Goal: Task Accomplishment & Management: Manage account settings

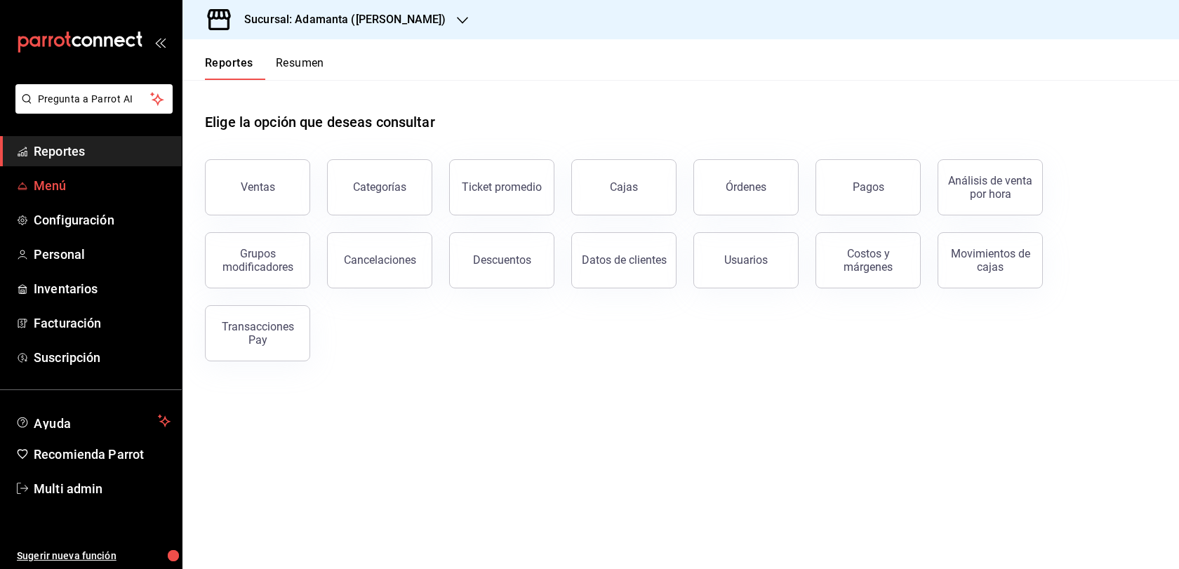
click at [126, 195] on span "Menú" at bounding box center [102, 185] width 137 height 19
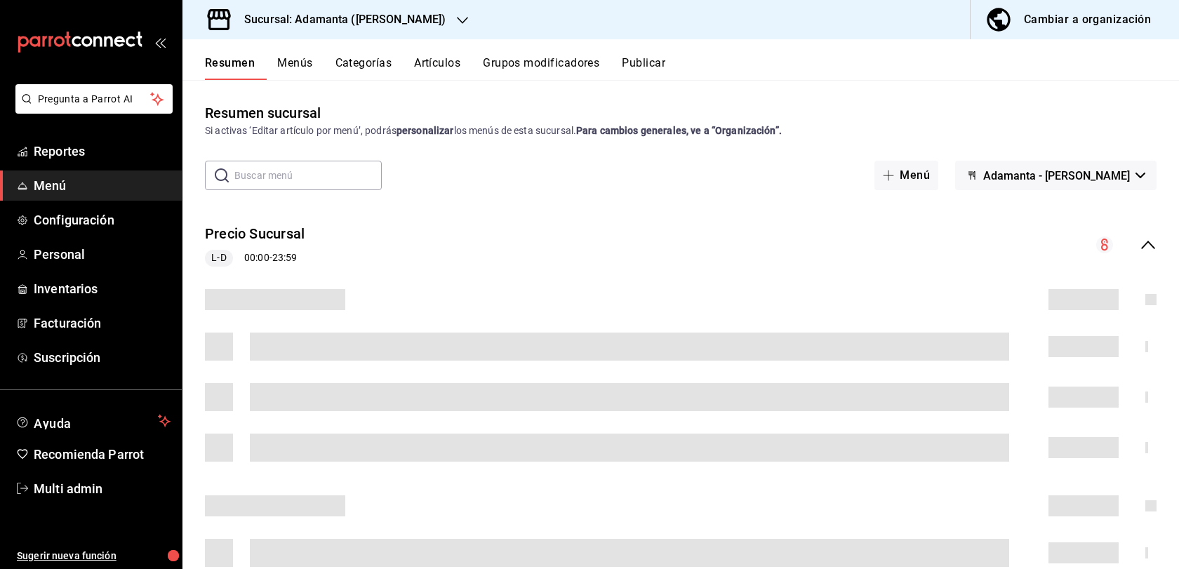
click at [461, 80] on button "Artículos" at bounding box center [437, 68] width 46 height 24
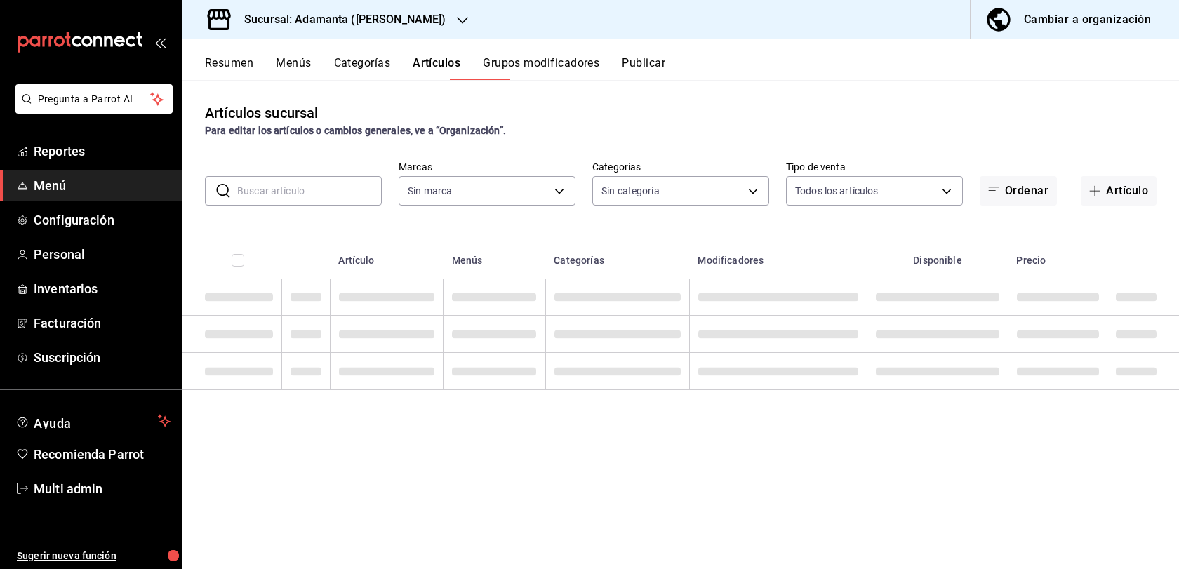
type input "bdd8ec42-8da3-4e6f-9125-501d28ca5729"
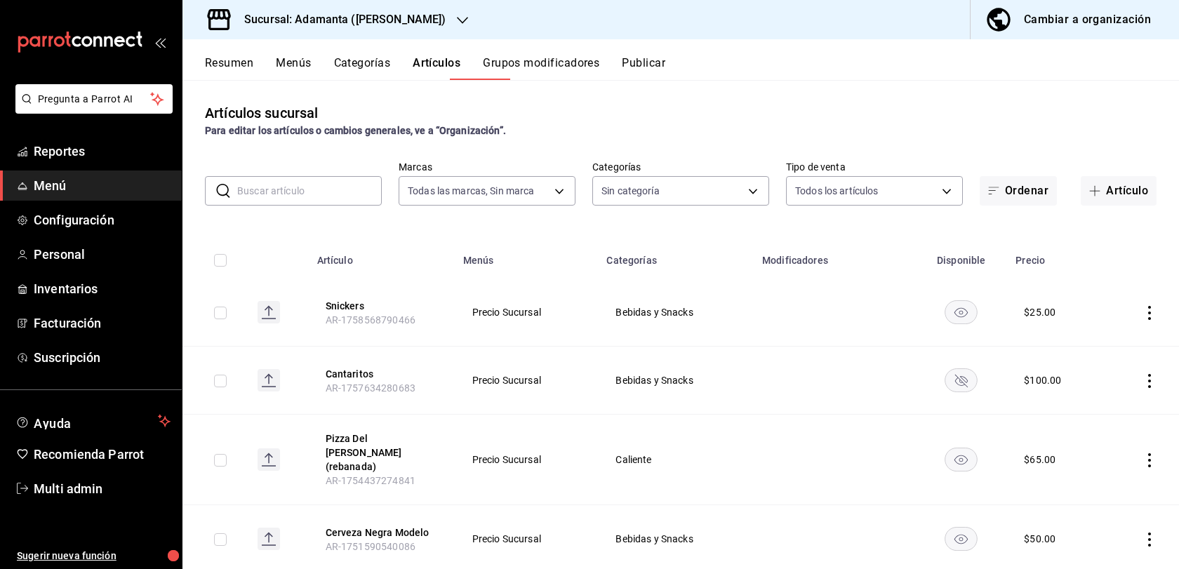
type input "708f487f-c3a7-4658-9402-c981e73532cd,b366a00c-beec-4c50-939f-a5462e399c2e,53e60…"
click at [307, 205] on input "text" at bounding box center [309, 191] width 145 height 28
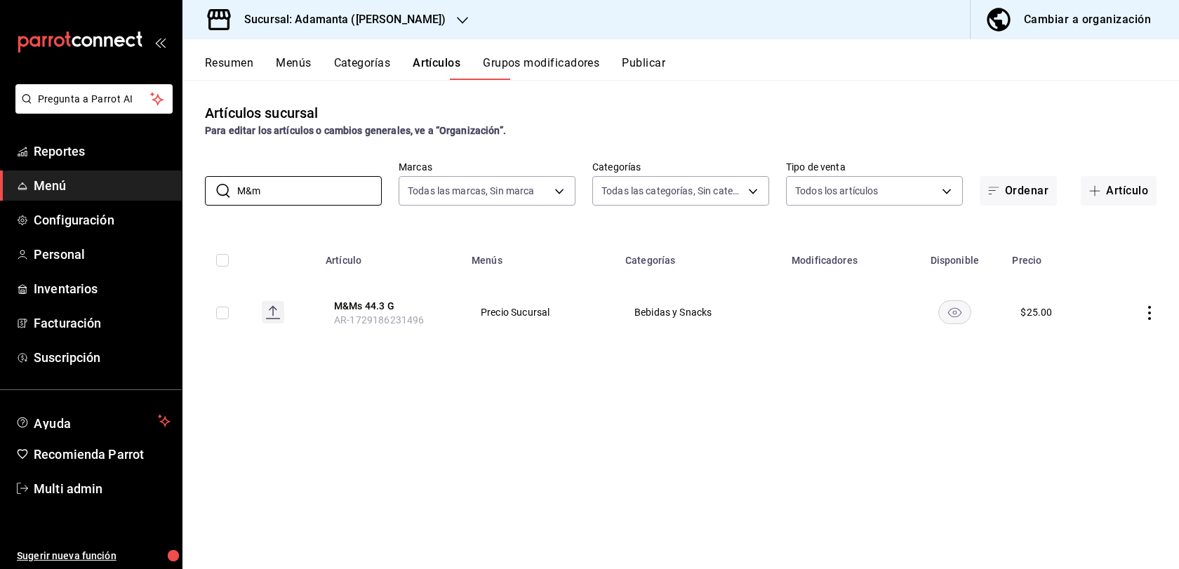
type input "M&m"
click at [1148, 320] on icon "actions" at bounding box center [1150, 313] width 14 height 14
click at [1102, 385] on span "Editar" at bounding box center [1108, 392] width 37 height 15
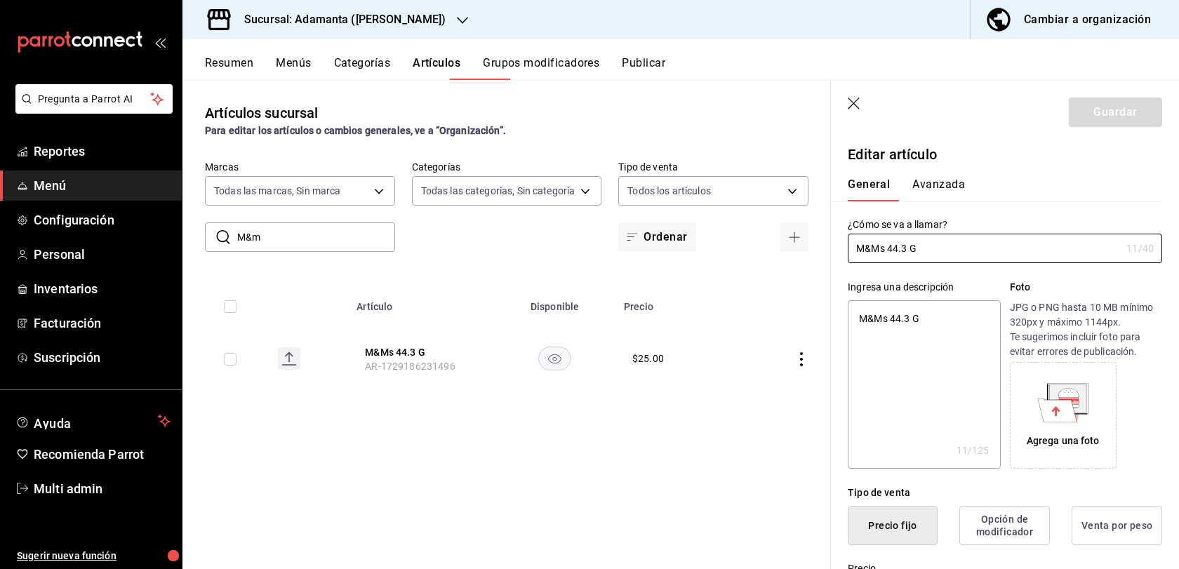
type textarea "x"
type input "$25.00"
click at [848, 263] on input "M&Ms 44.3 G" at bounding box center [984, 248] width 273 height 28
type input "MMs 44.3 G"
type textarea "x"
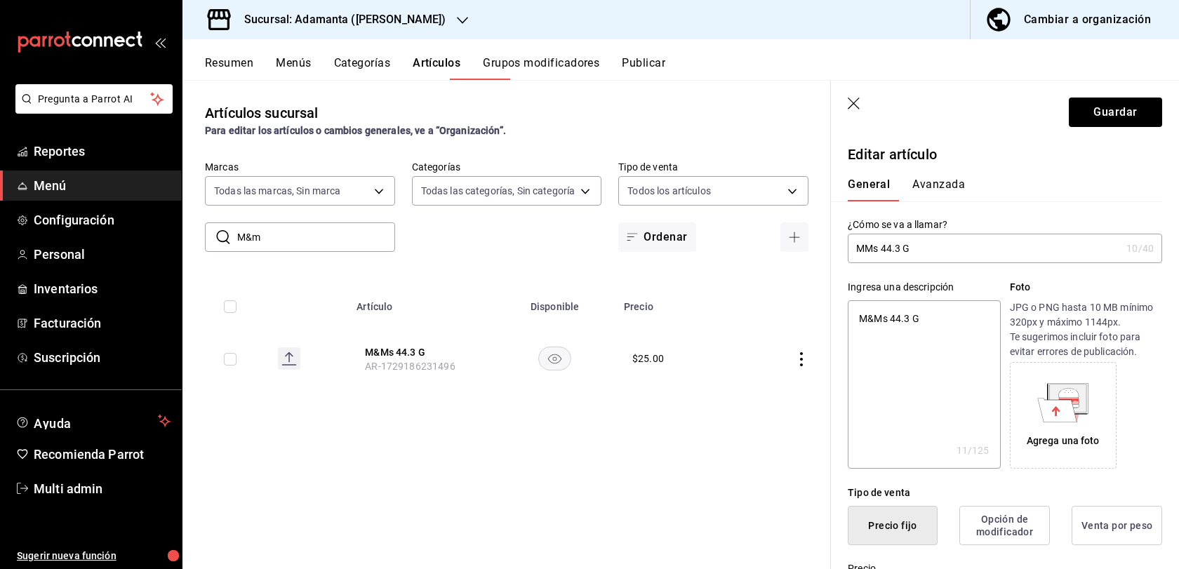
type input "MNMs 44.3 G"
type textarea "x"
type input "MNMs 44.3 G"
click at [1076, 127] on button "Guardar" at bounding box center [1115, 112] width 93 height 29
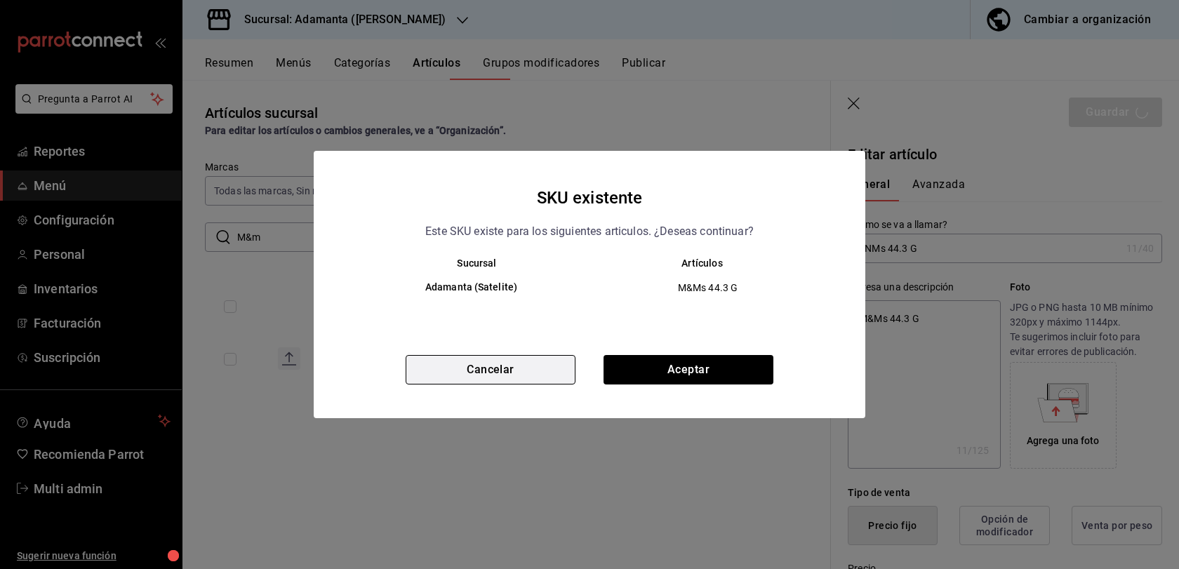
click at [538, 371] on button "Cancelar" at bounding box center [491, 369] width 170 height 29
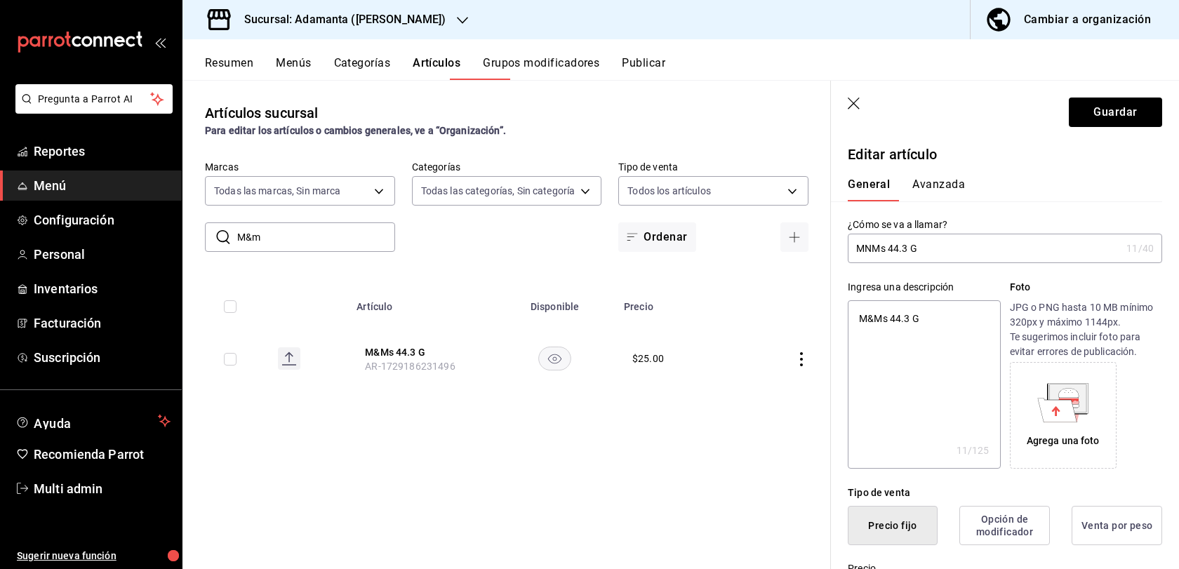
click at [848, 112] on icon "button" at bounding box center [855, 105] width 14 height 14
type textarea "x"
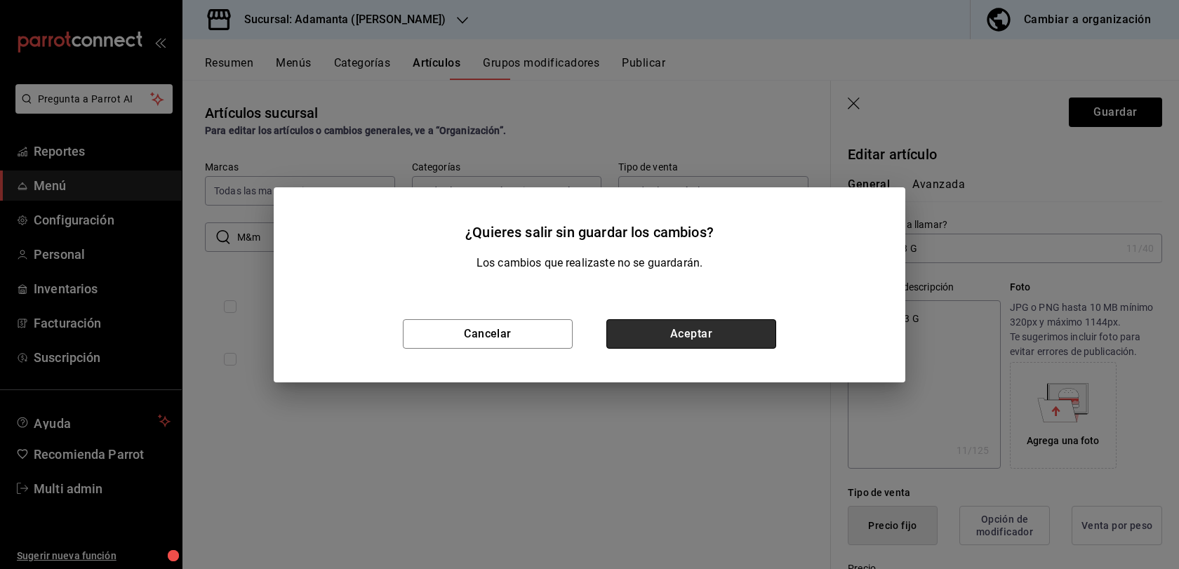
click at [647, 336] on button "Aceptar" at bounding box center [692, 333] width 170 height 29
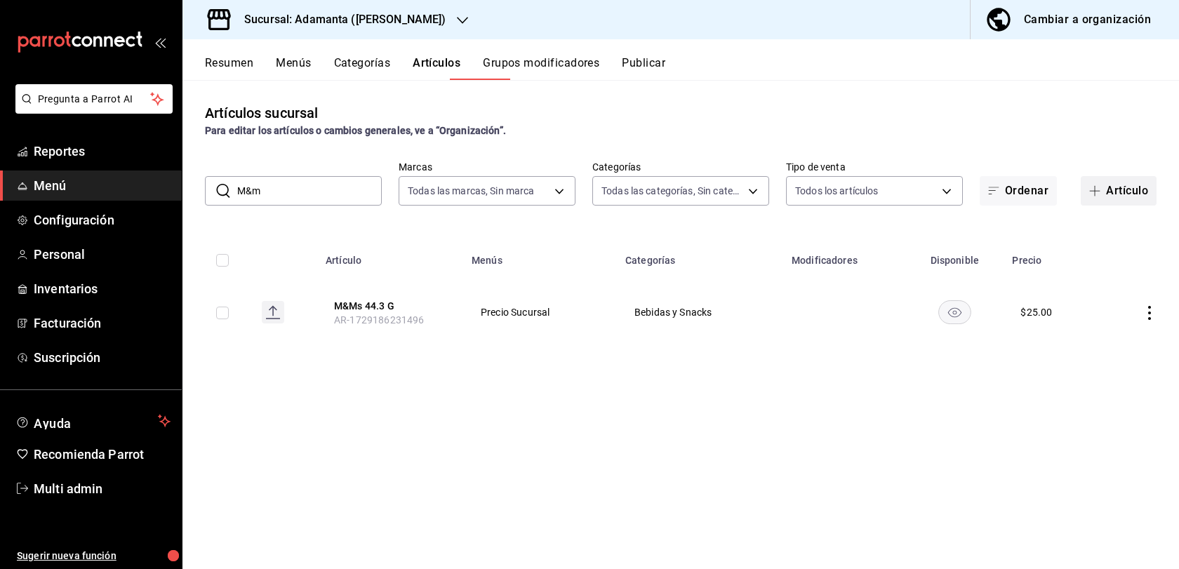
click at [1100, 206] on button "Artículo" at bounding box center [1119, 190] width 76 height 29
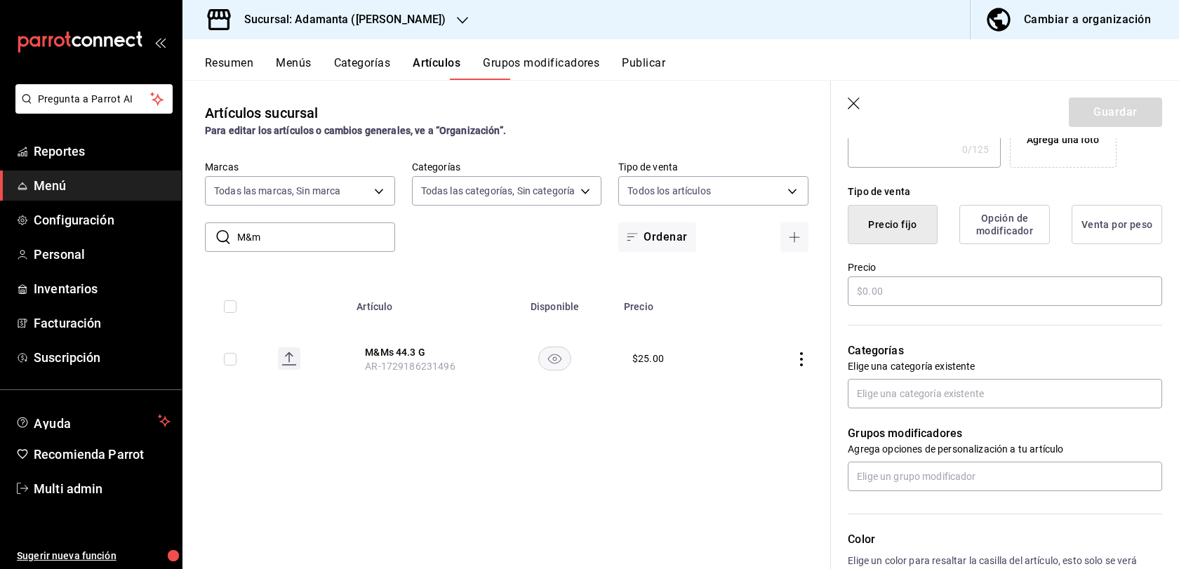
scroll to position [392, 0]
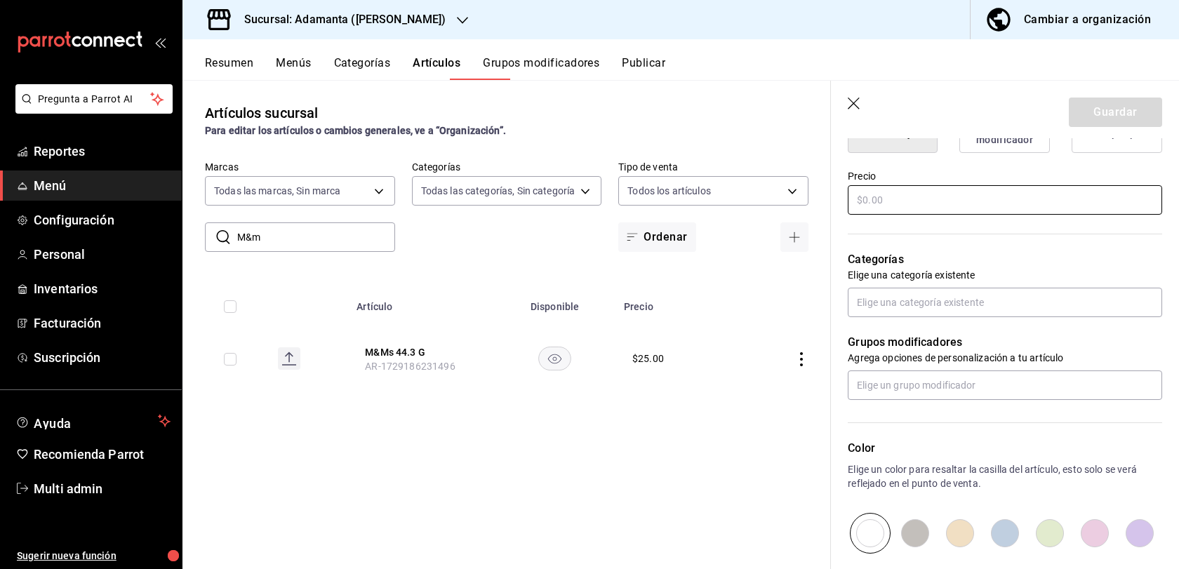
type input "MnMs"
click at [848, 215] on input "text" at bounding box center [1005, 199] width 315 height 29
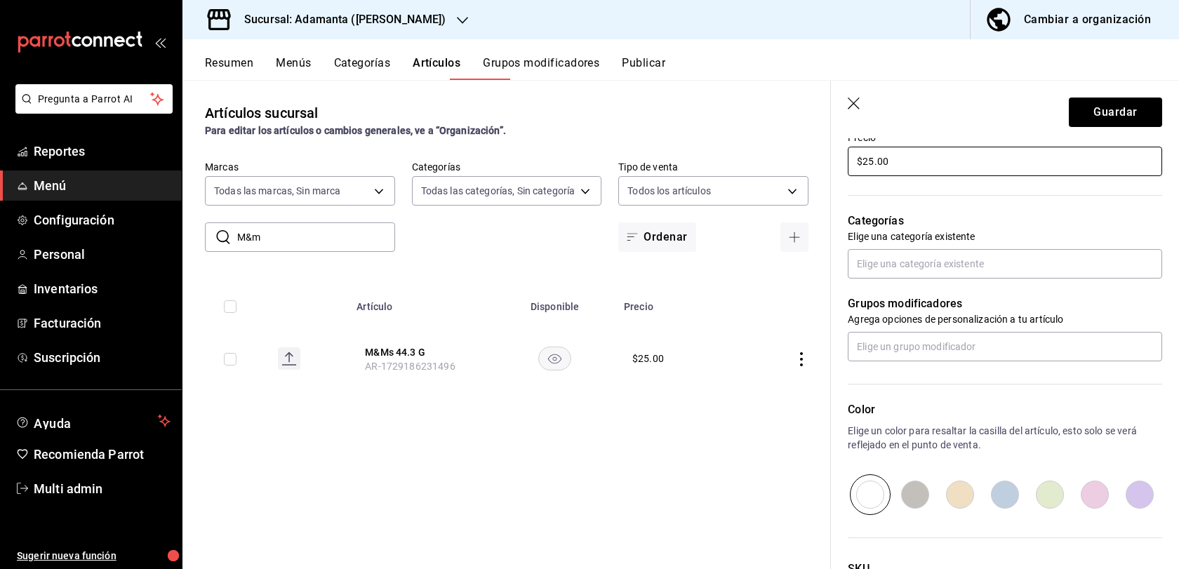
scroll to position [482, 0]
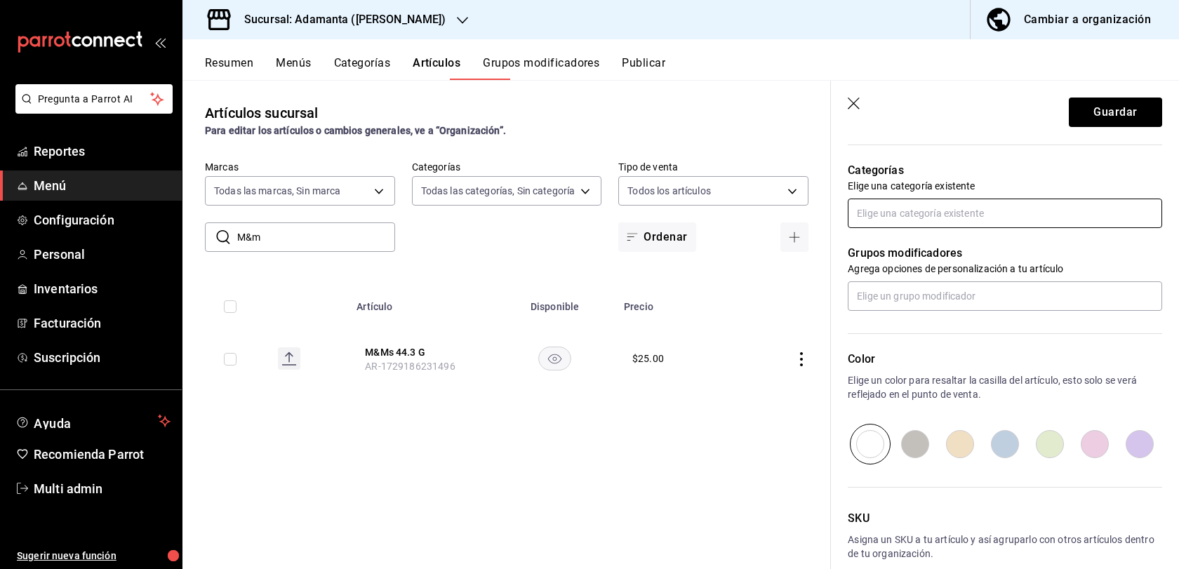
type input "$25.00"
click at [848, 228] on input "text" at bounding box center [1005, 213] width 315 height 29
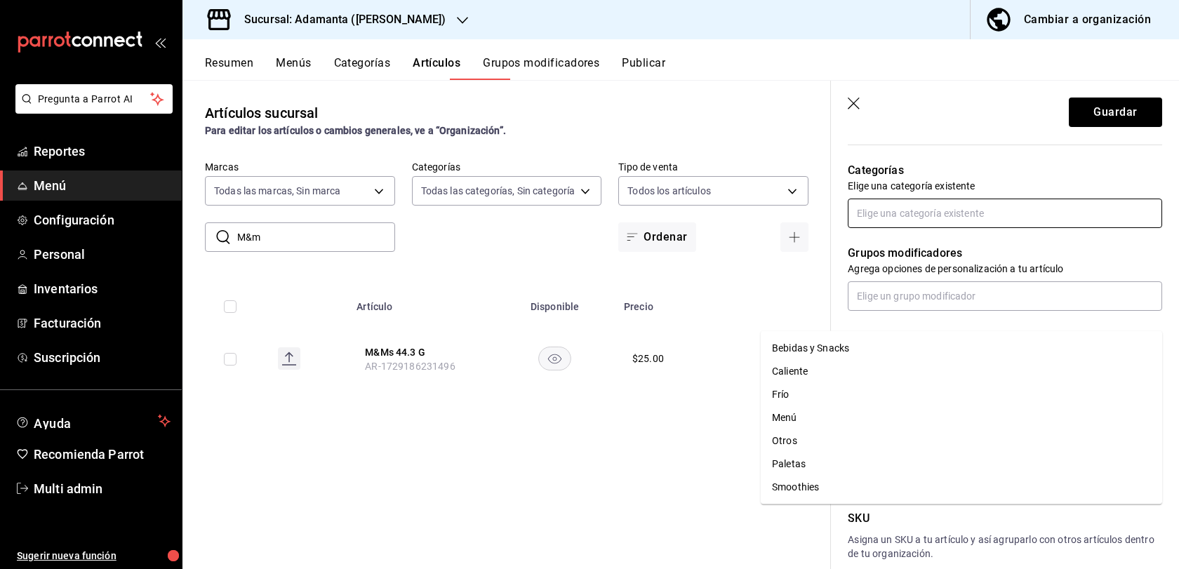
click at [831, 349] on li "Bebidas y Snacks" at bounding box center [962, 348] width 402 height 23
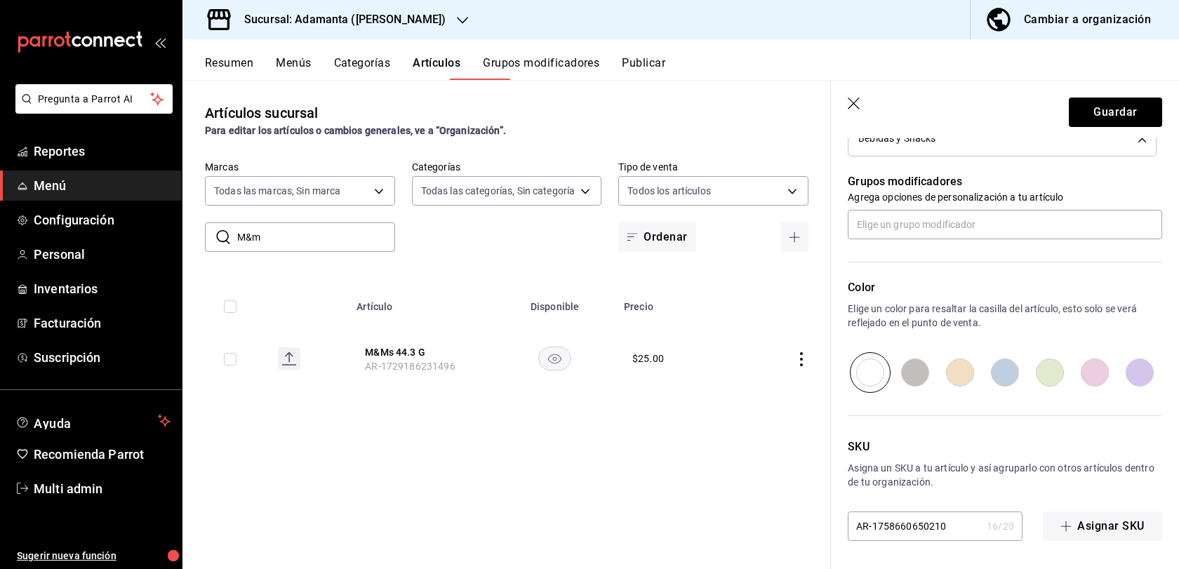
scroll to position [749, 0]
click at [1119, 127] on button "Guardar" at bounding box center [1115, 112] width 93 height 29
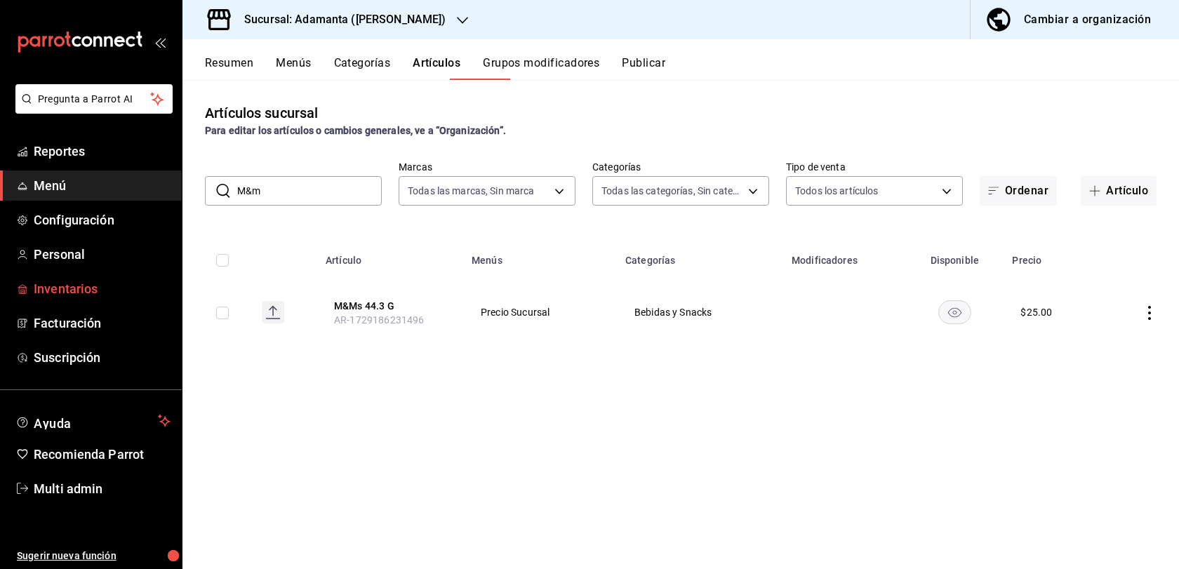
click at [109, 298] on span "Inventarios" at bounding box center [102, 288] width 137 height 19
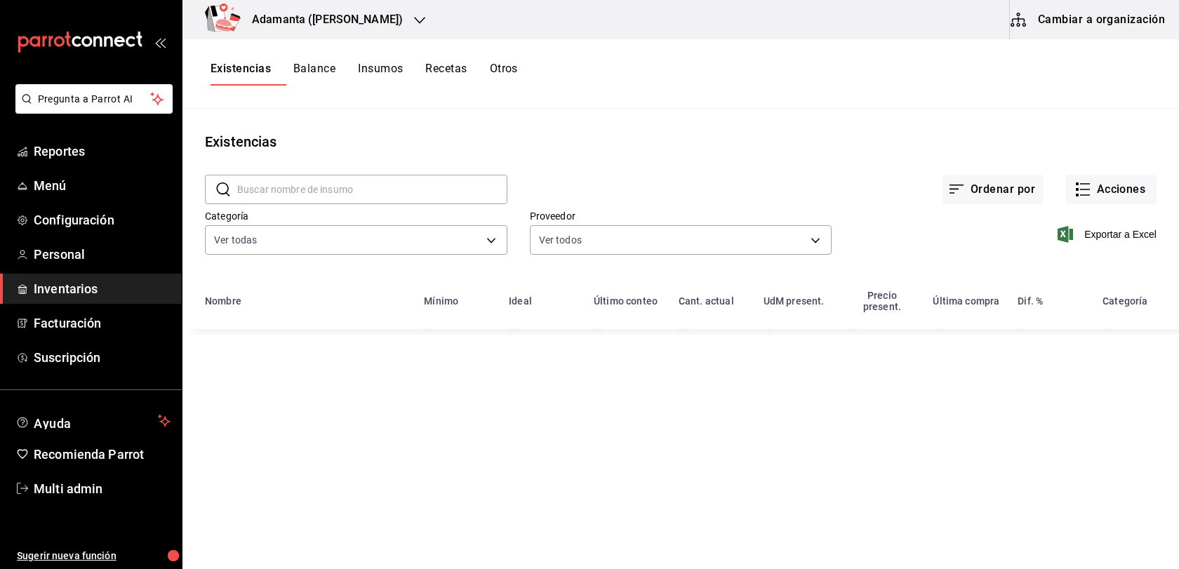
click at [394, 69] on button "Insumos" at bounding box center [380, 74] width 45 height 24
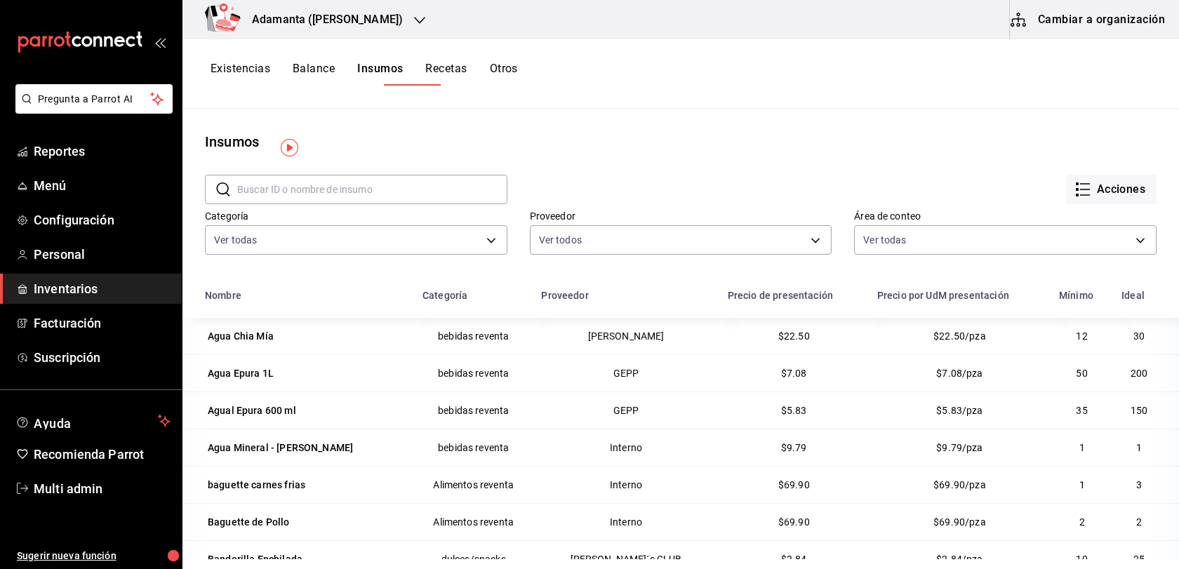
click at [1092, 32] on button "Cambiar a organización" at bounding box center [1089, 19] width 158 height 39
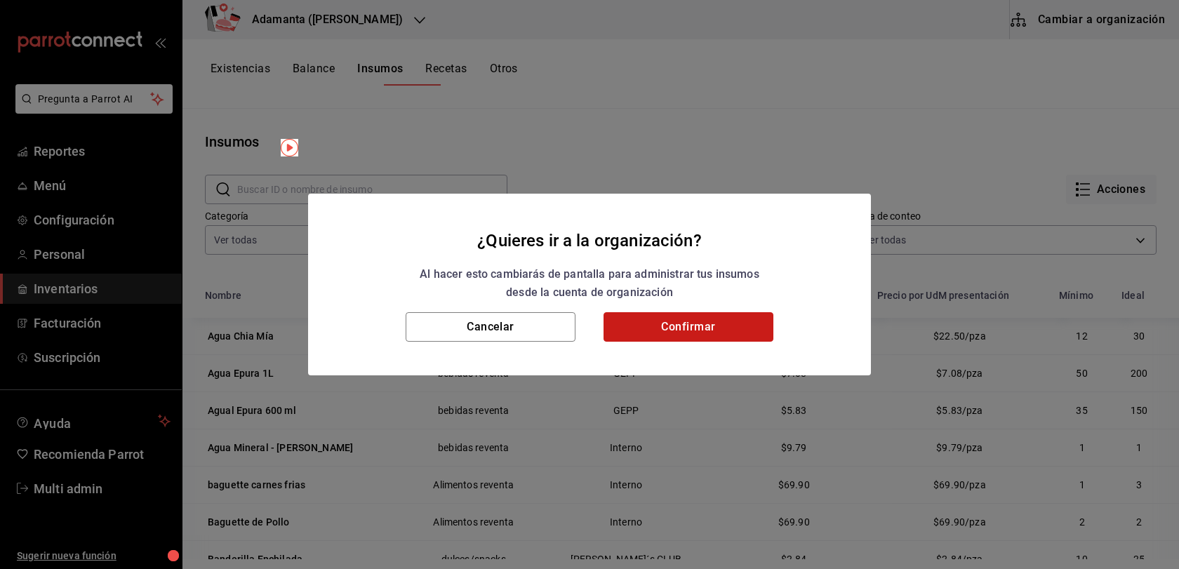
click at [712, 337] on button "Confirmar" at bounding box center [689, 326] width 170 height 29
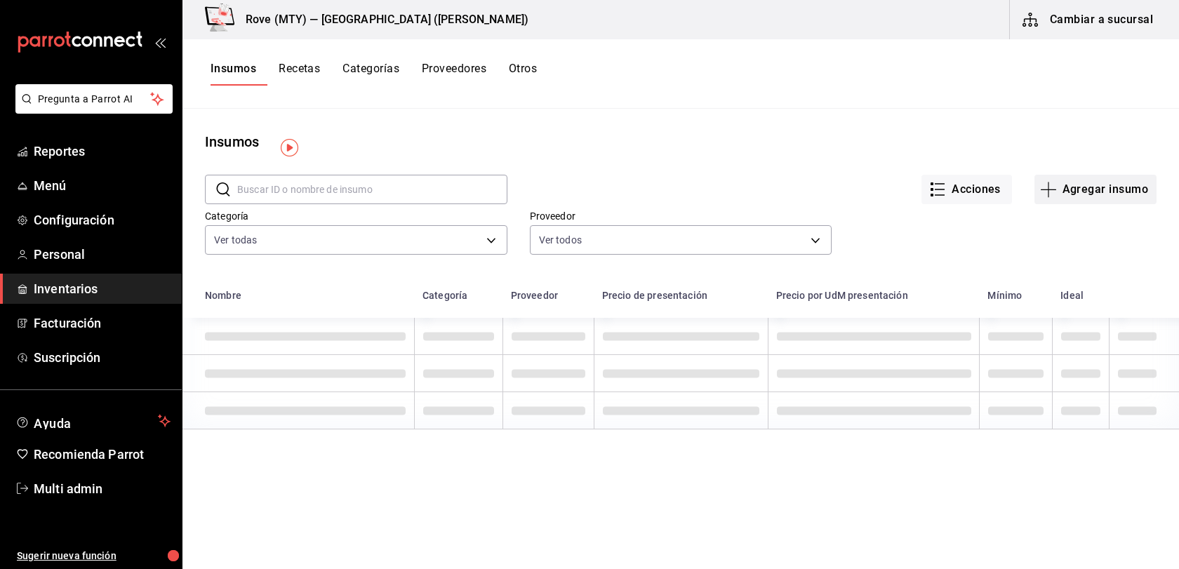
click at [1066, 194] on button "Agregar insumo" at bounding box center [1096, 189] width 122 height 29
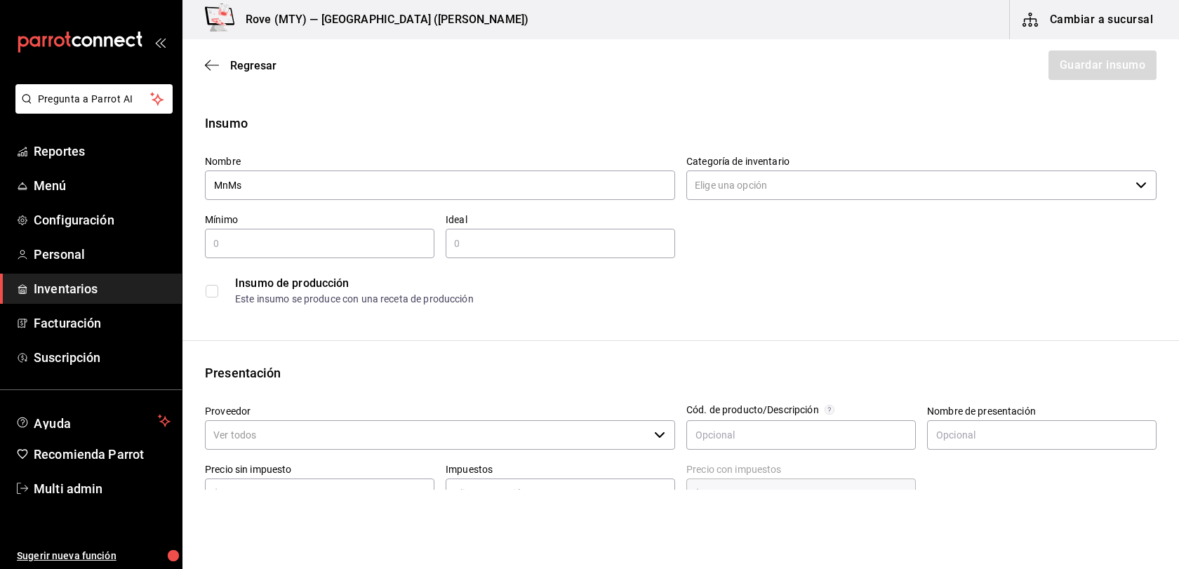
type input "MnMs"
click at [395, 252] on input "text" at bounding box center [320, 243] width 230 height 17
type input "1"
click at [506, 258] on div "​" at bounding box center [561, 243] width 230 height 29
type input "12"
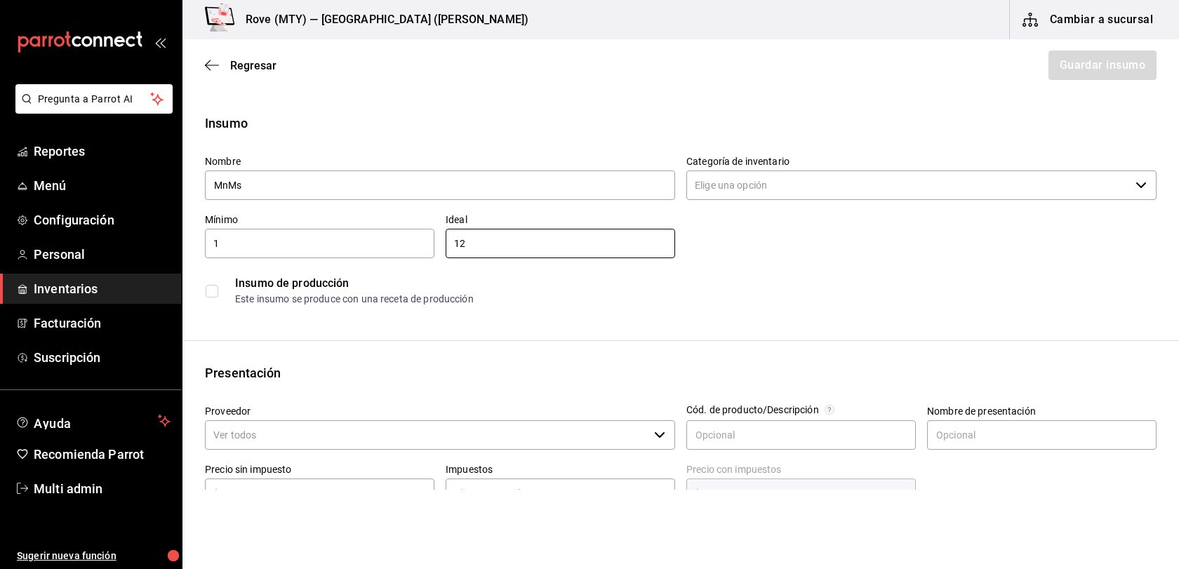
click at [468, 406] on div "Presentación Proveedor ​ Cód. de producto/Descripción Nombre de presentación Pr…" at bounding box center [681, 466] width 997 height 205
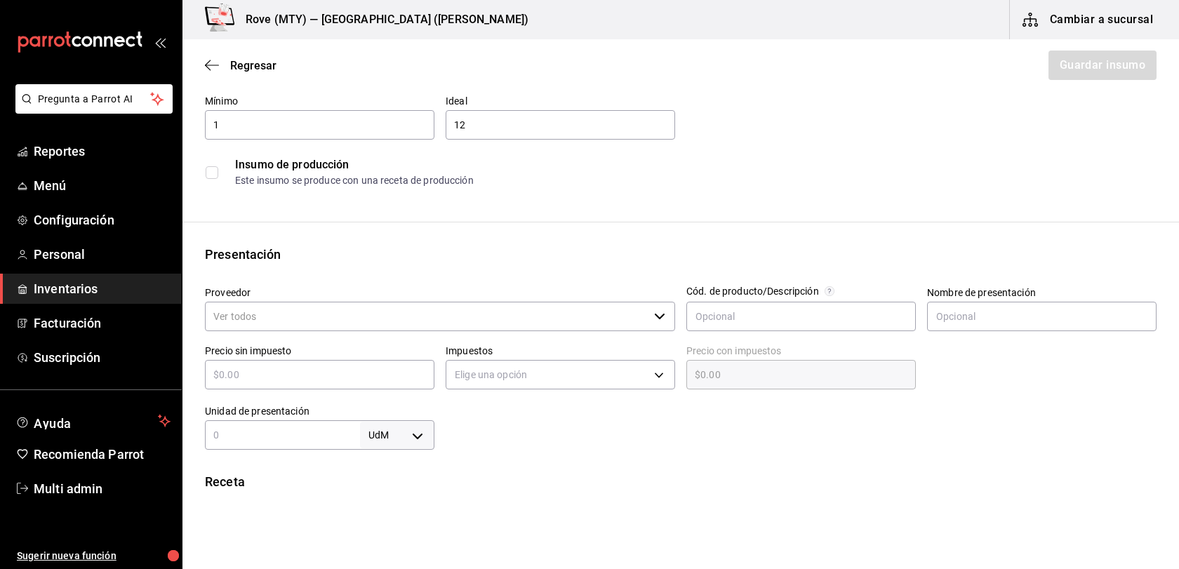
click at [362, 390] on div "​" at bounding box center [320, 374] width 230 height 29
click at [359, 383] on input "text" at bounding box center [320, 374] width 230 height 17
type input "$1"
type input "$1.00"
type input "$16"
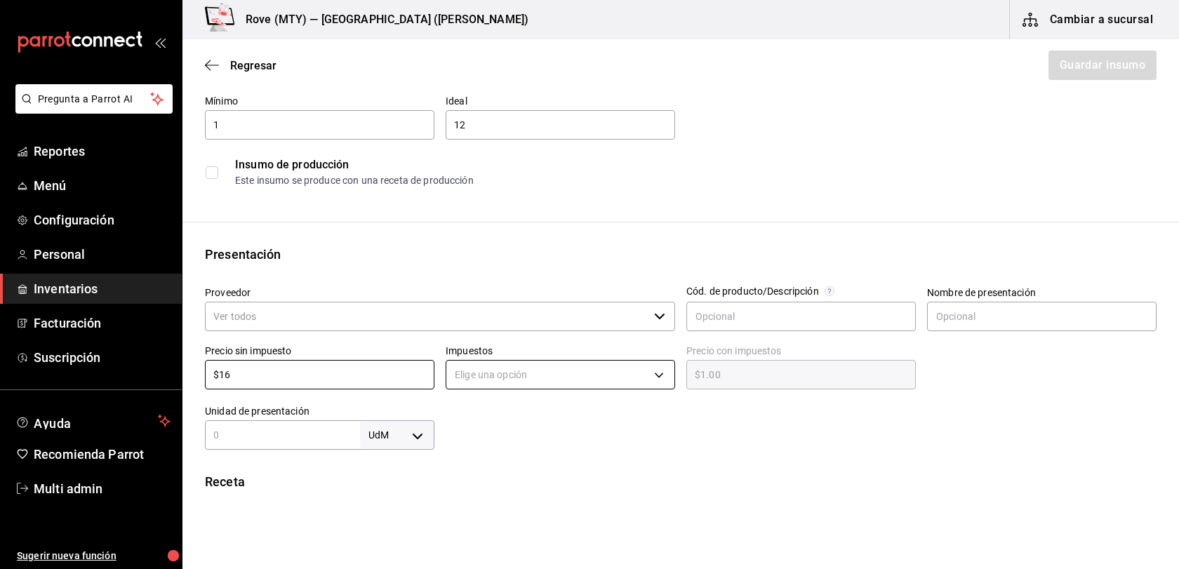
type input "$16.00"
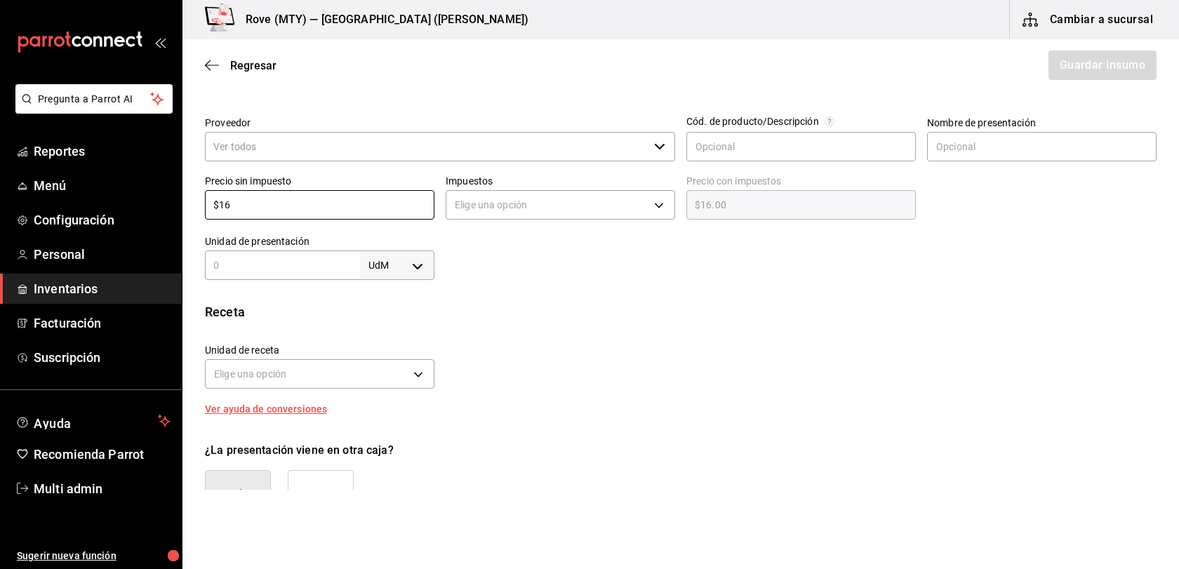
type input "$16"
click at [408, 303] on body "Pregunta a Parrot AI Reportes Menú Configuración Personal Inventarios Facturaci…" at bounding box center [589, 245] width 1179 height 490
click at [391, 451] on li "ml" at bounding box center [396, 439] width 75 height 23
type input "MILLILITER"
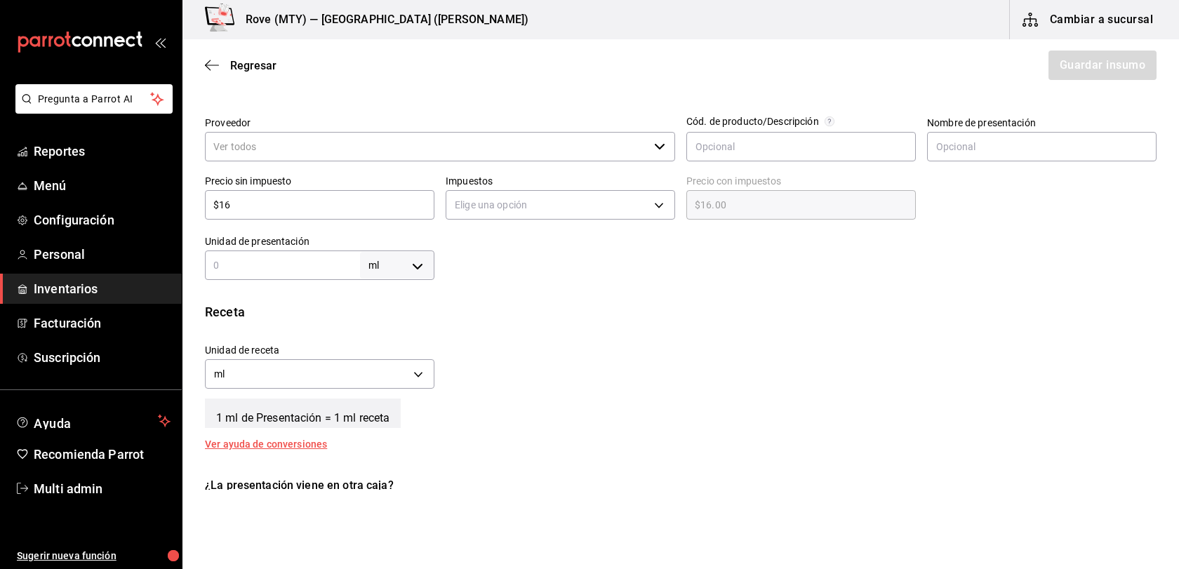
click at [394, 312] on body "Pregunta a Parrot AI Reportes Menú Configuración Personal Inventarios Facturaci…" at bounding box center [589, 245] width 1179 height 490
click at [384, 461] on li "pza" at bounding box center [396, 462] width 75 height 23
type input "UNIT"
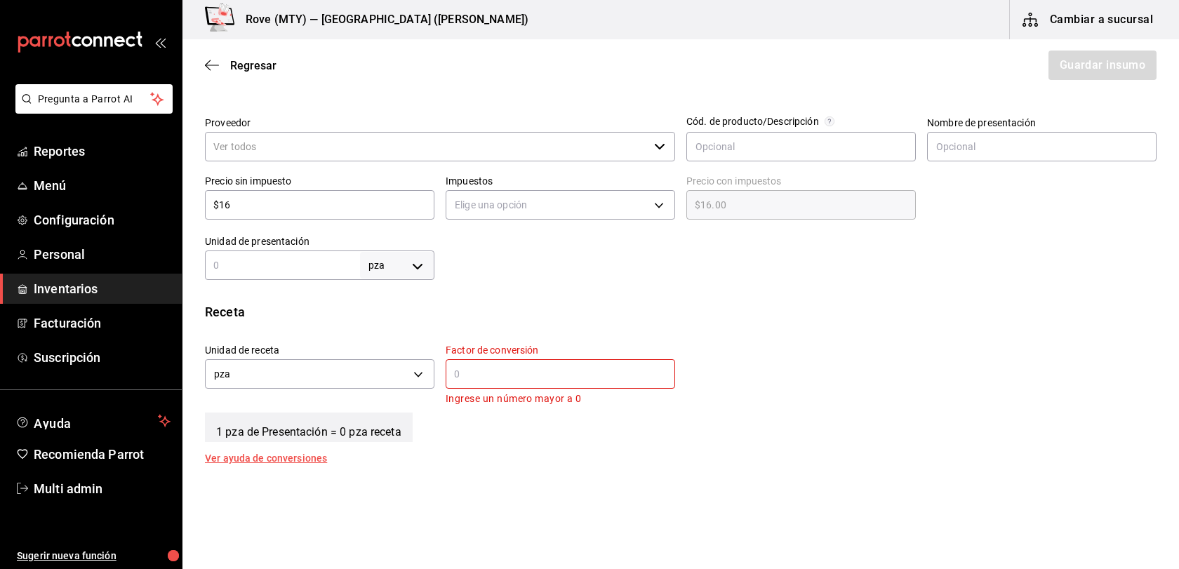
click at [313, 274] on input "text" at bounding box center [282, 265] width 155 height 17
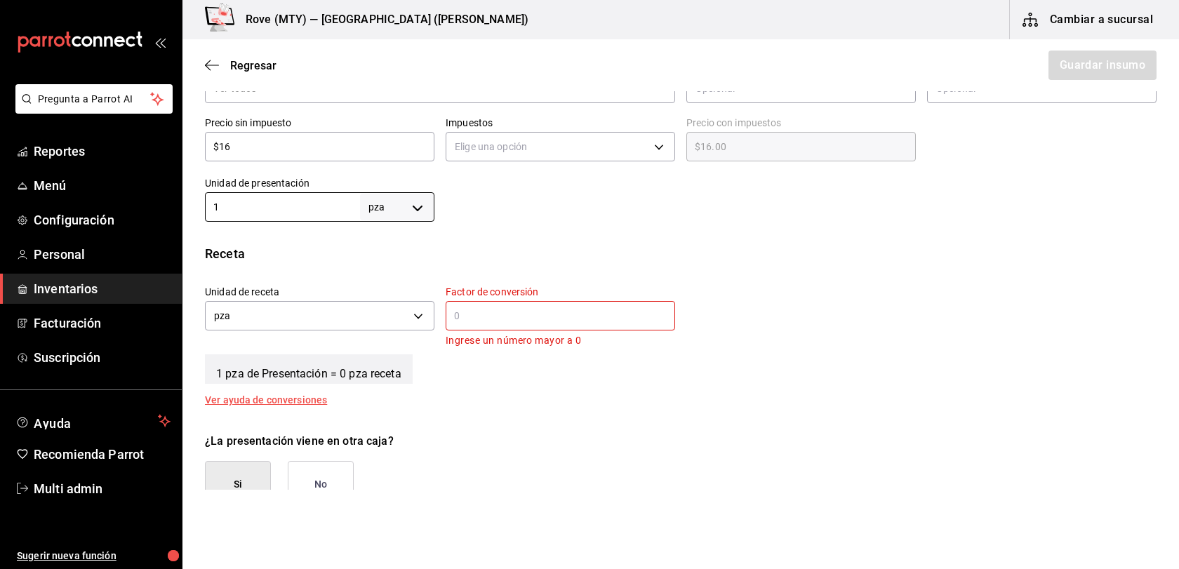
scroll to position [382, 0]
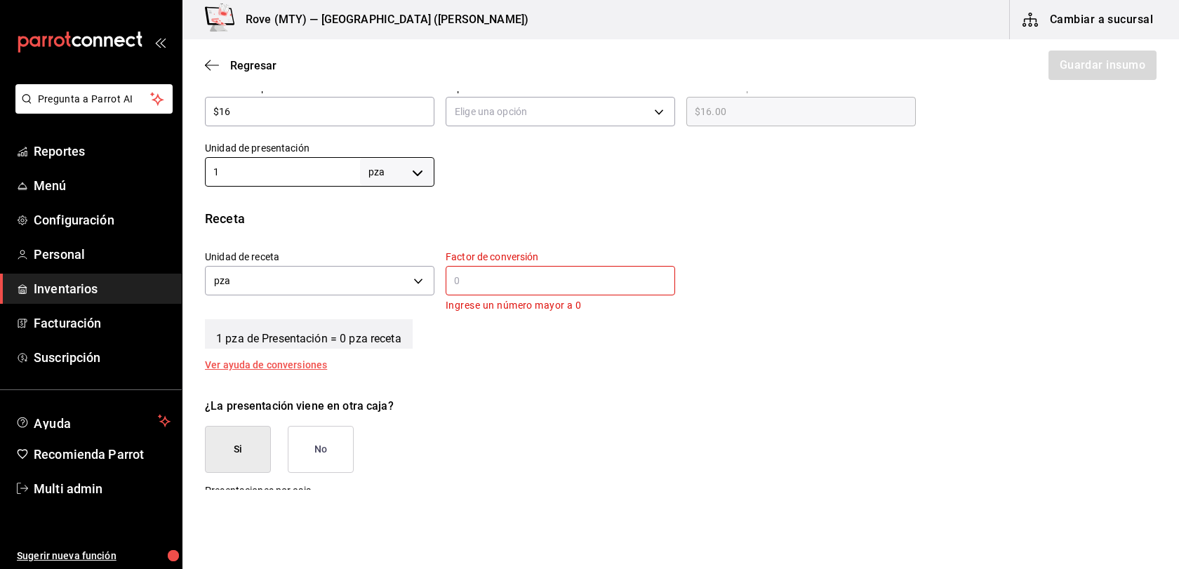
type input "1"
click at [504, 296] on div "​" at bounding box center [561, 280] width 230 height 29
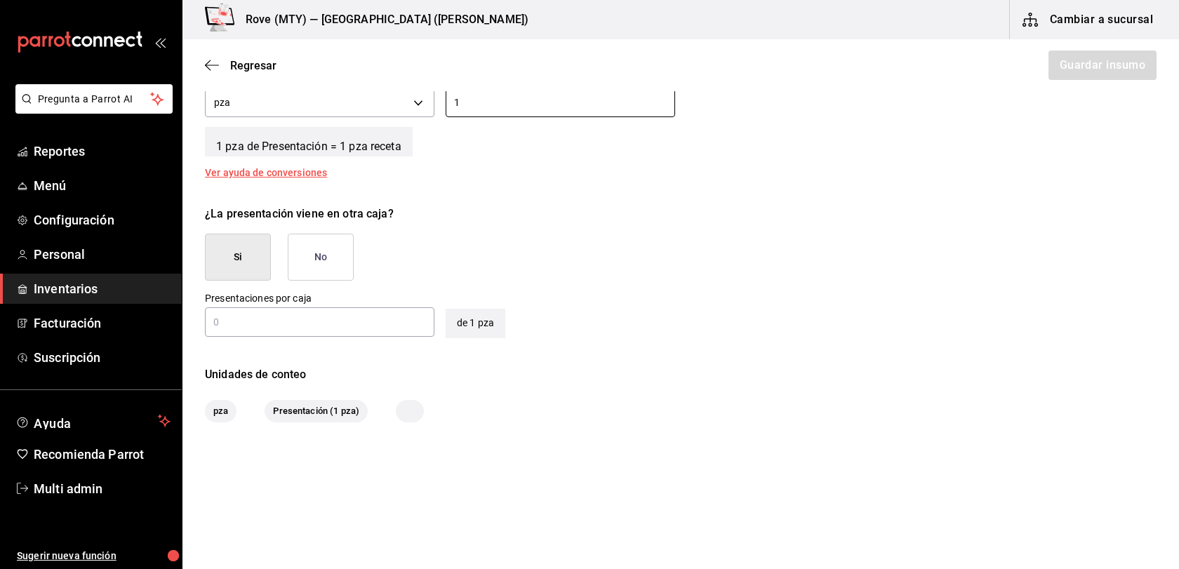
scroll to position [623, 0]
type input "1"
click at [333, 314] on input "text" at bounding box center [320, 322] width 230 height 17
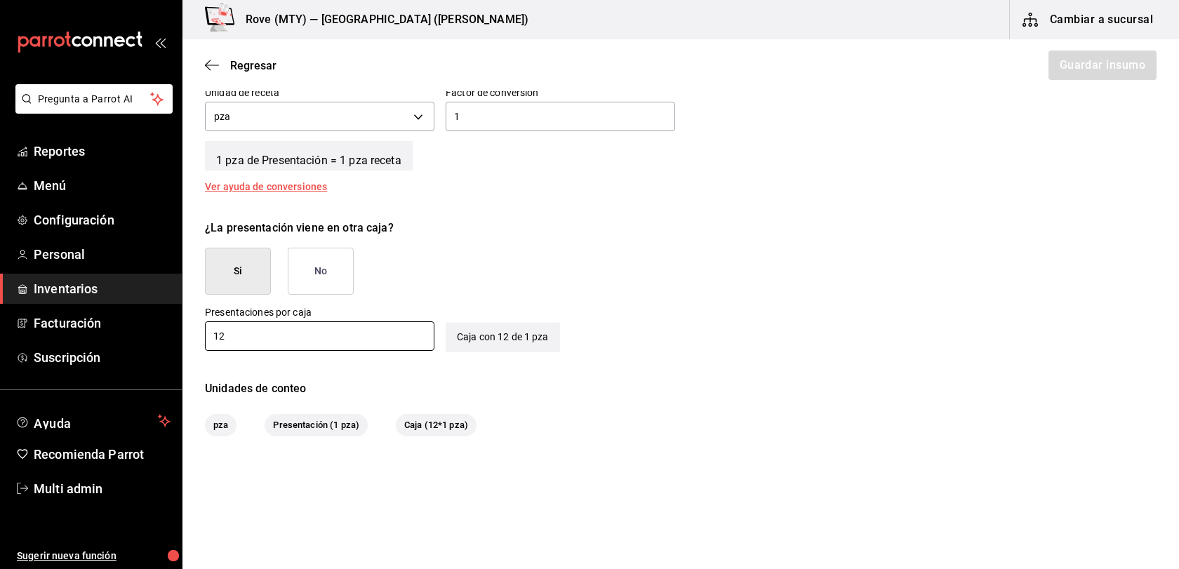
scroll to position [538, 0]
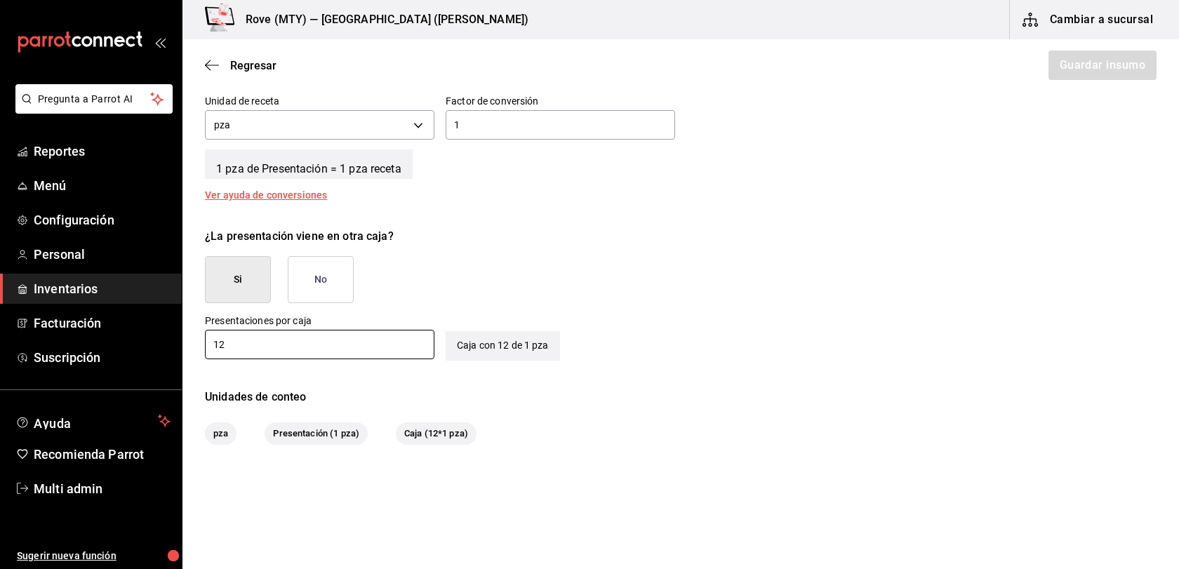
type input "12"
click at [354, 303] on button "No" at bounding box center [321, 279] width 66 height 47
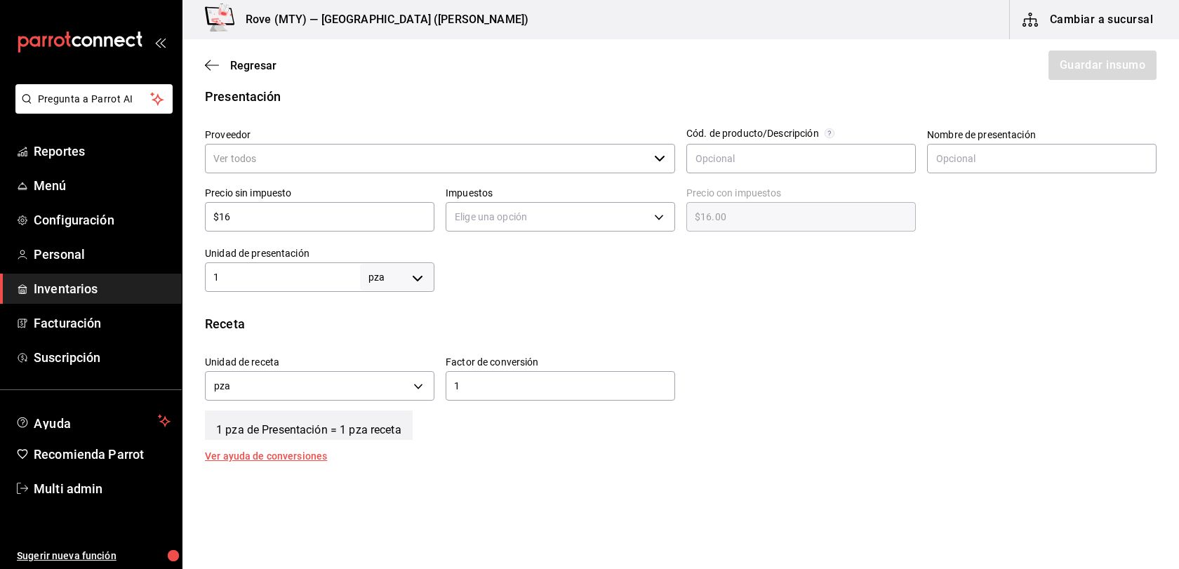
scroll to position [249, 0]
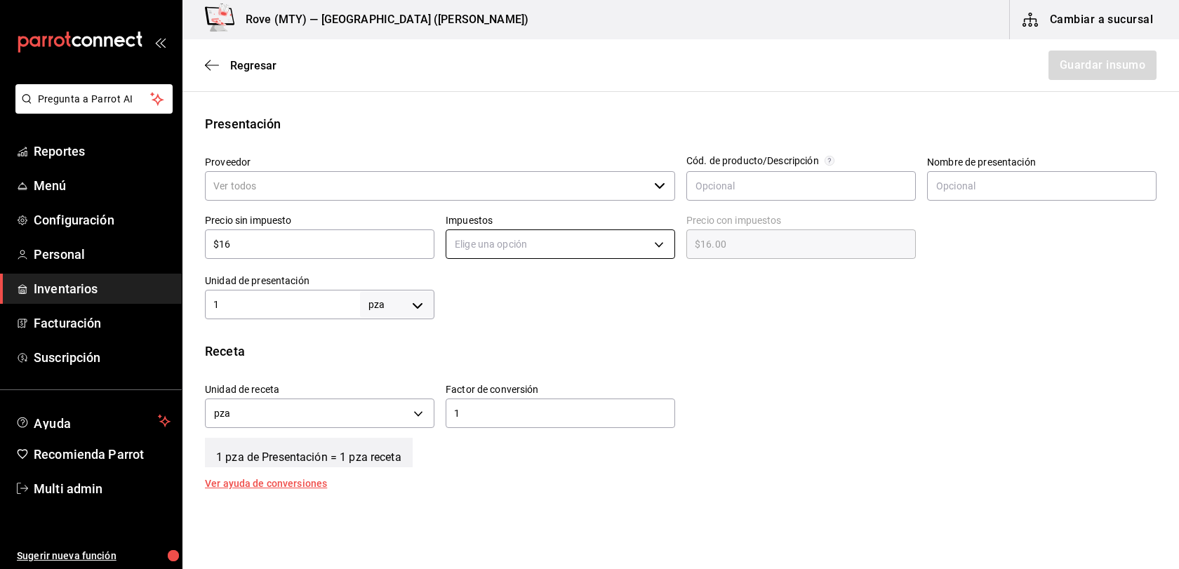
click at [603, 278] on body "Pregunta a Parrot AI Reportes Menú Configuración Personal Inventarios Facturaci…" at bounding box center [589, 245] width 1179 height 490
click at [590, 304] on li "IVA 0%" at bounding box center [561, 312] width 228 height 23
type input "IVA_0"
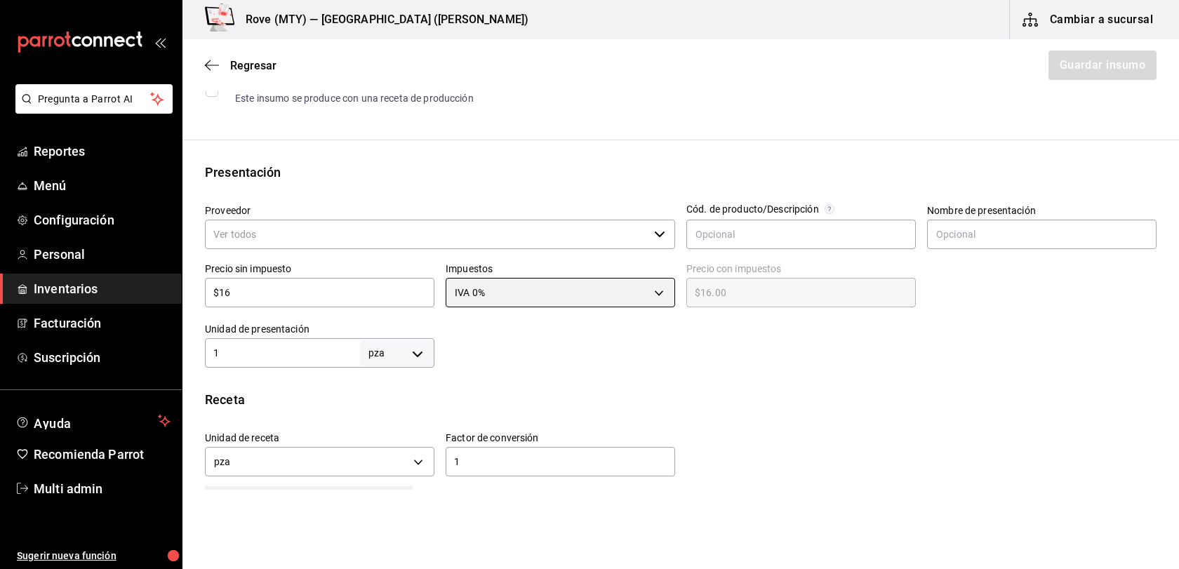
scroll to position [0, 0]
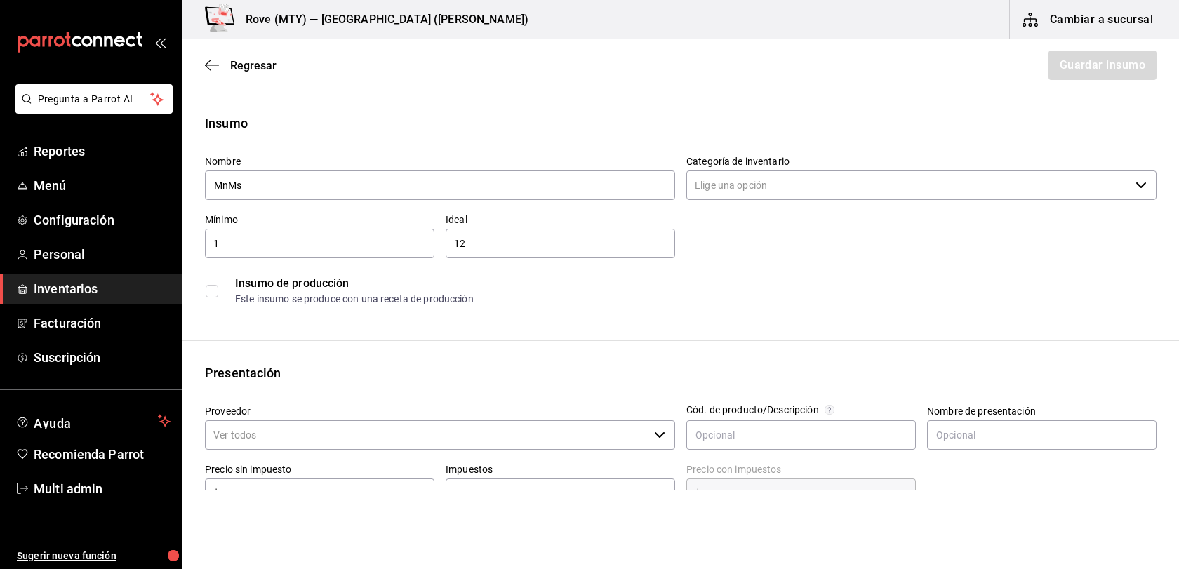
click at [765, 198] on input "Categoría de inventario" at bounding box center [909, 185] width 444 height 29
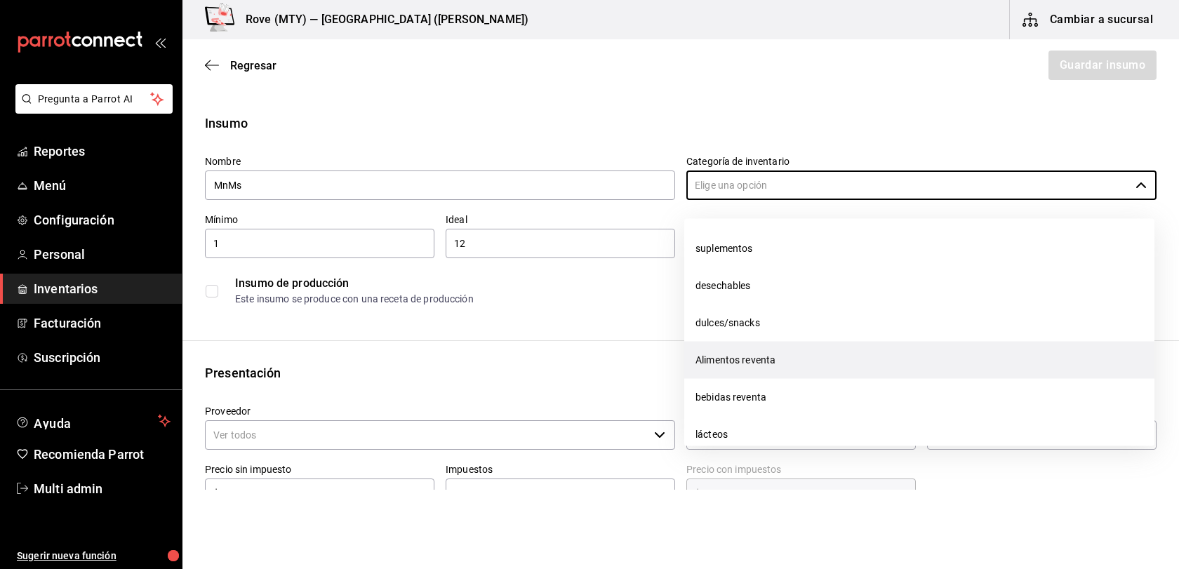
click at [758, 366] on li "Alimentos reventa" at bounding box center [919, 360] width 470 height 37
type input "Alimentos reventa"
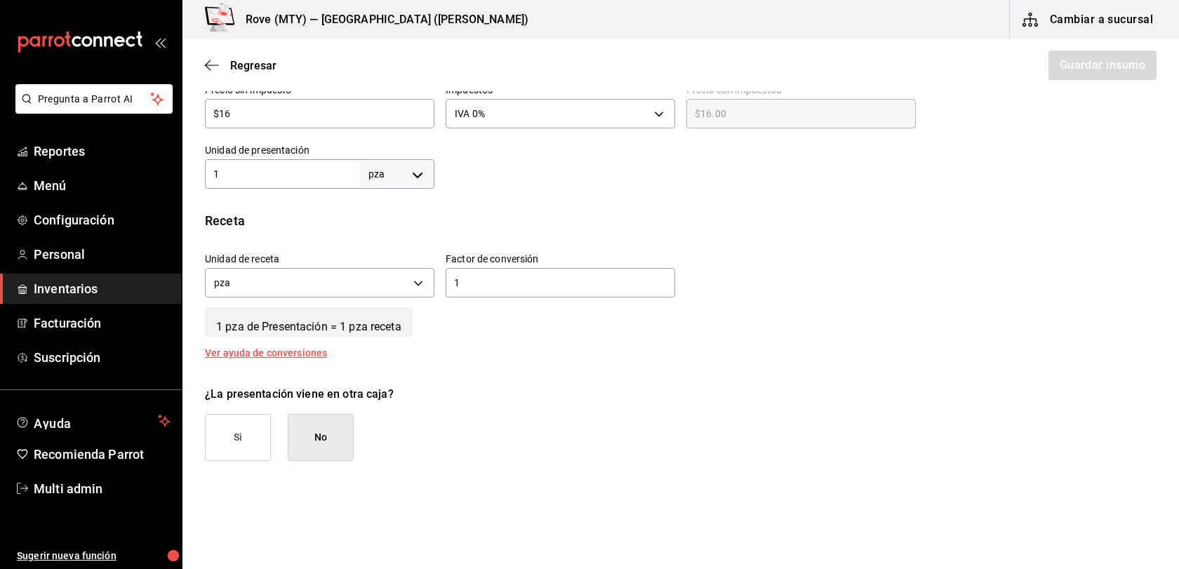
scroll to position [160, 0]
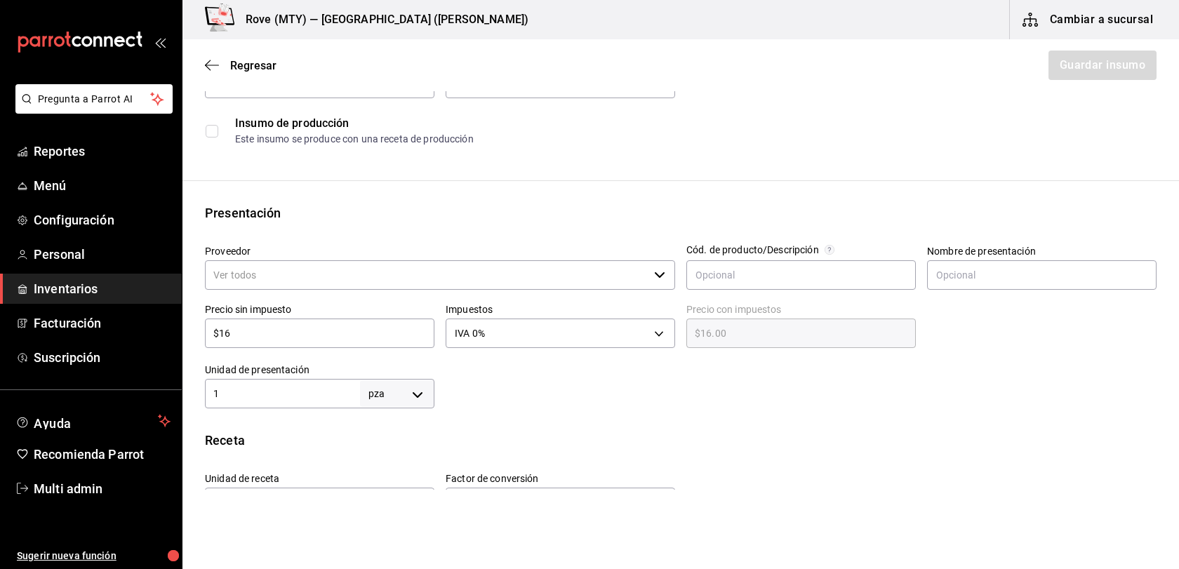
click at [416, 290] on input "Proveedor" at bounding box center [427, 274] width 444 height 29
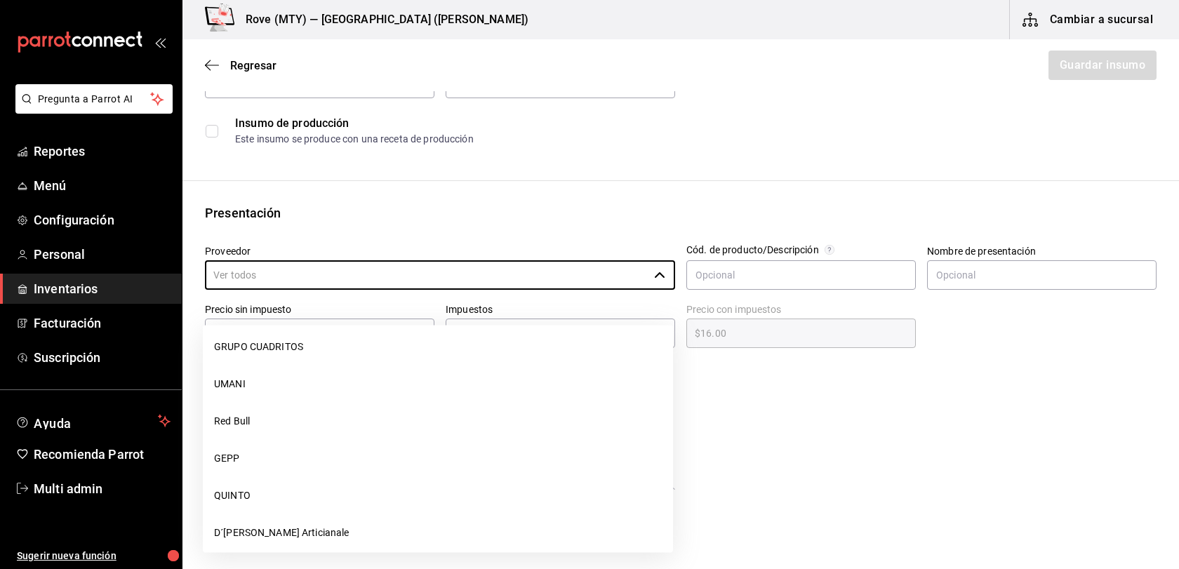
scroll to position [650, 0]
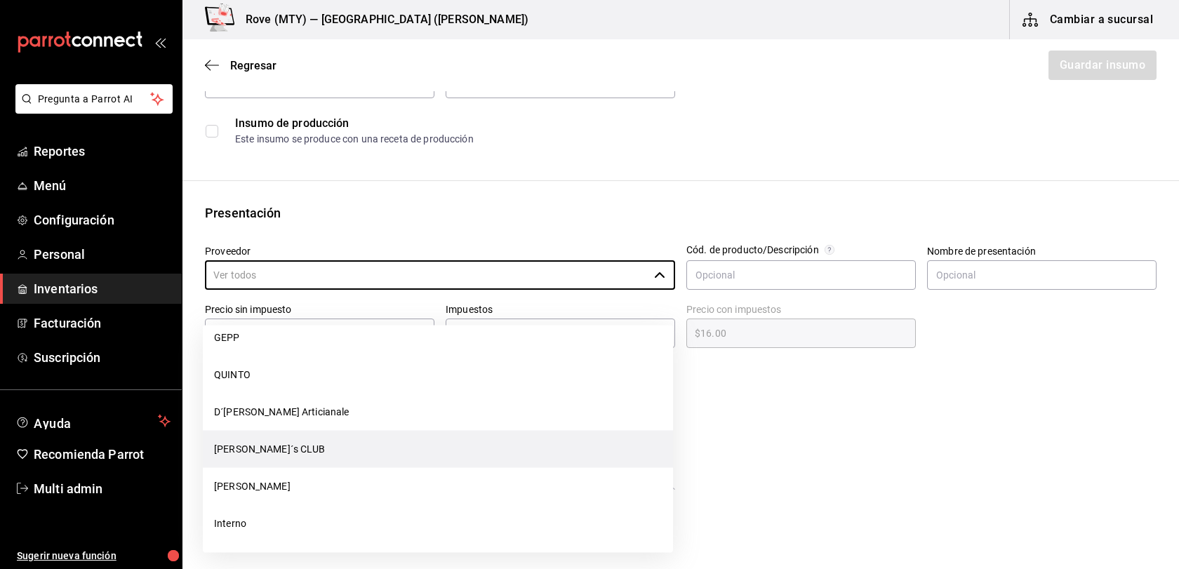
click at [407, 447] on li "[PERSON_NAME]´s CLUB" at bounding box center [438, 449] width 470 height 37
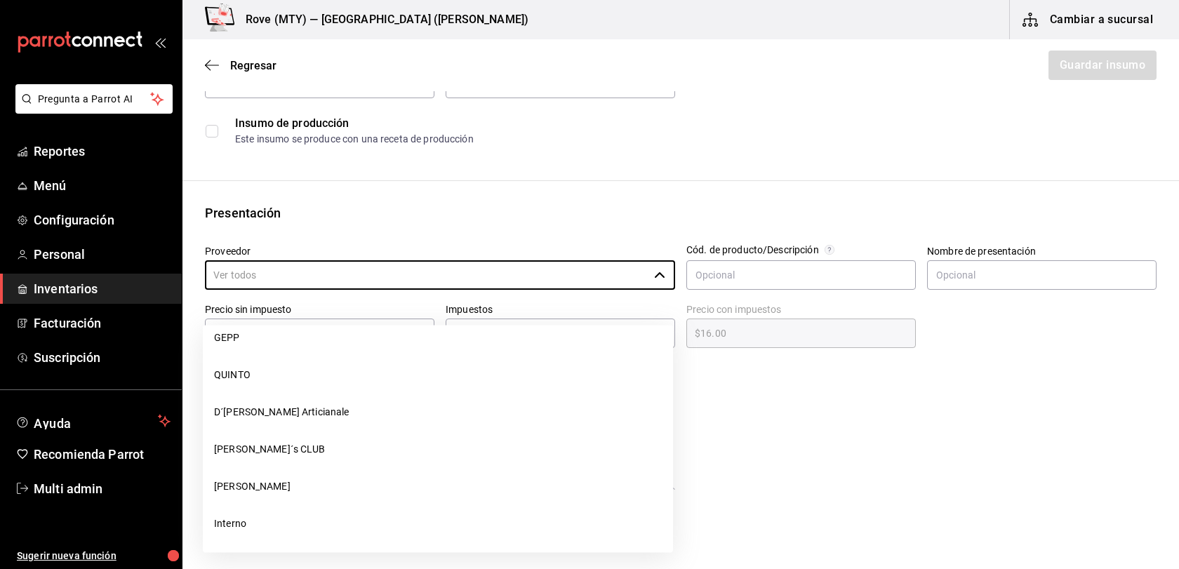
type input "[PERSON_NAME]´s CLUB"
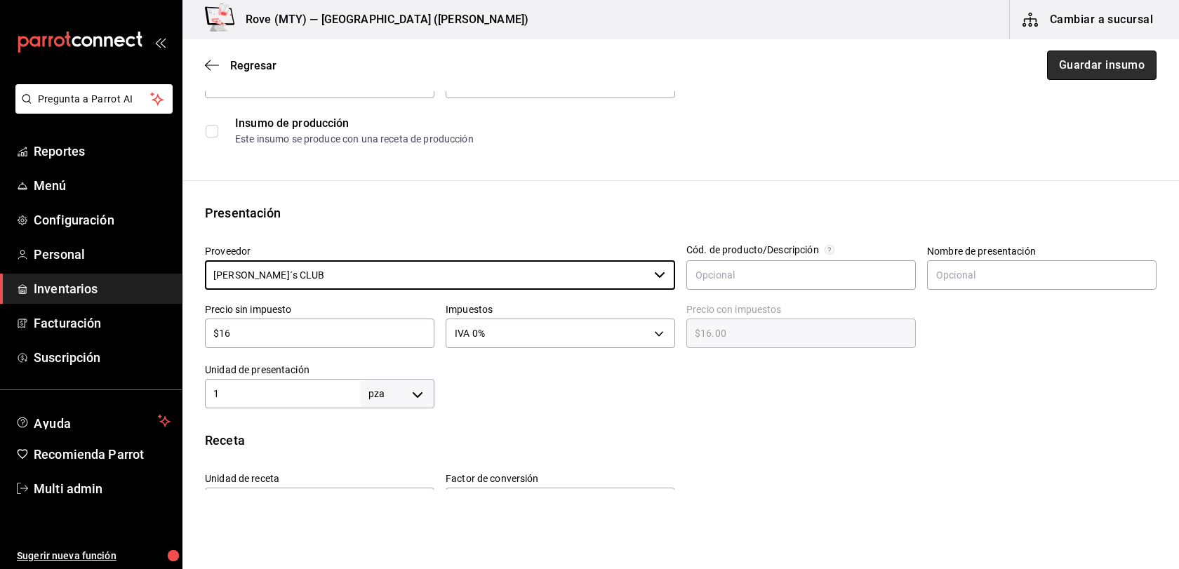
click at [1092, 79] on button "Guardar insumo" at bounding box center [1102, 65] width 110 height 29
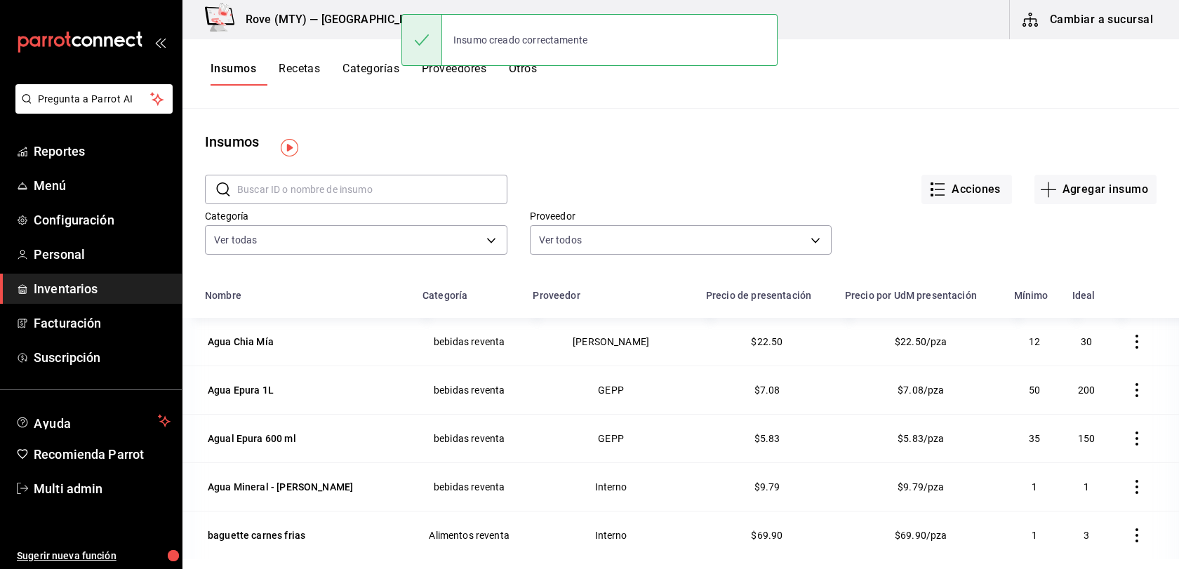
click at [633, 119] on main "Insumos ​ ​ Acciones Agregar insumo Categoría Ver todas 5b390c7f-ed8e-4ee4-b09f…" at bounding box center [681, 334] width 997 height 451
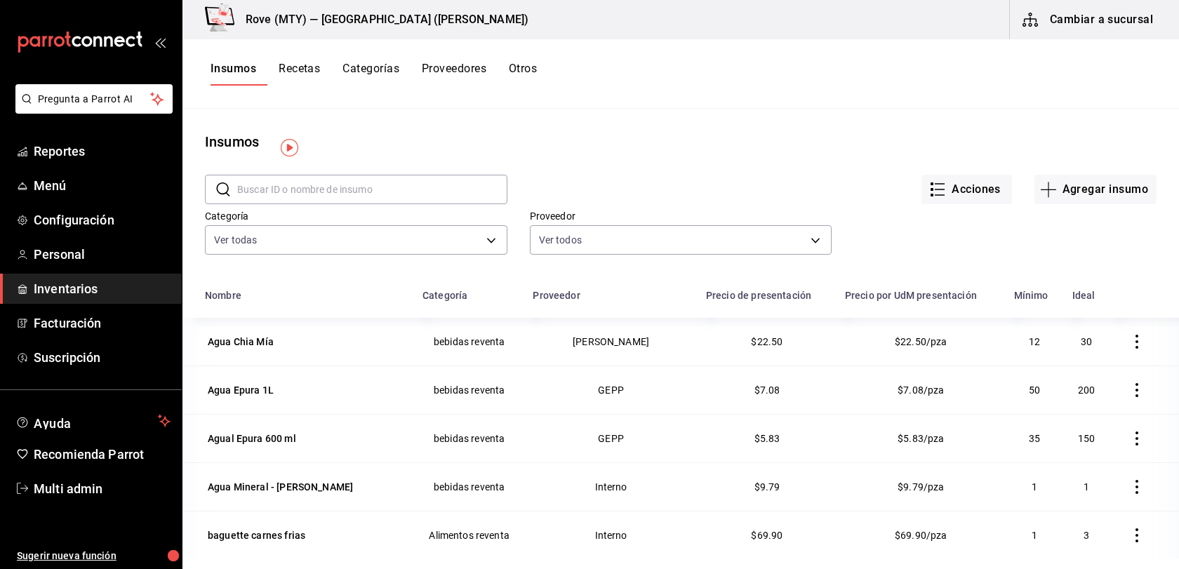
click at [320, 77] on button "Recetas" at bounding box center [299, 74] width 41 height 24
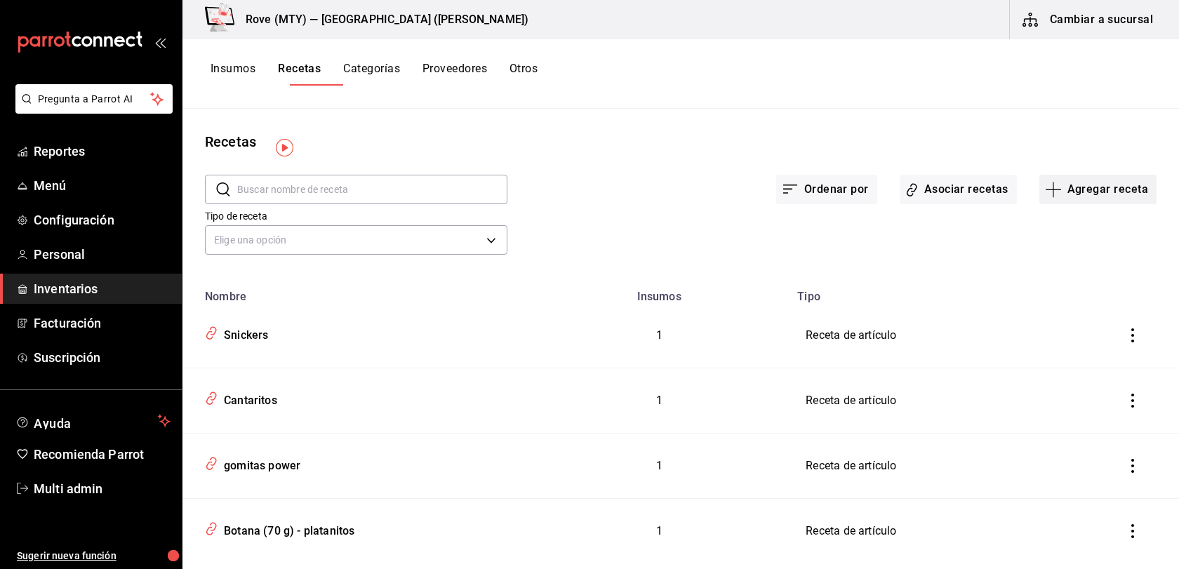
click at [1046, 204] on button "Agregar receta" at bounding box center [1098, 189] width 117 height 29
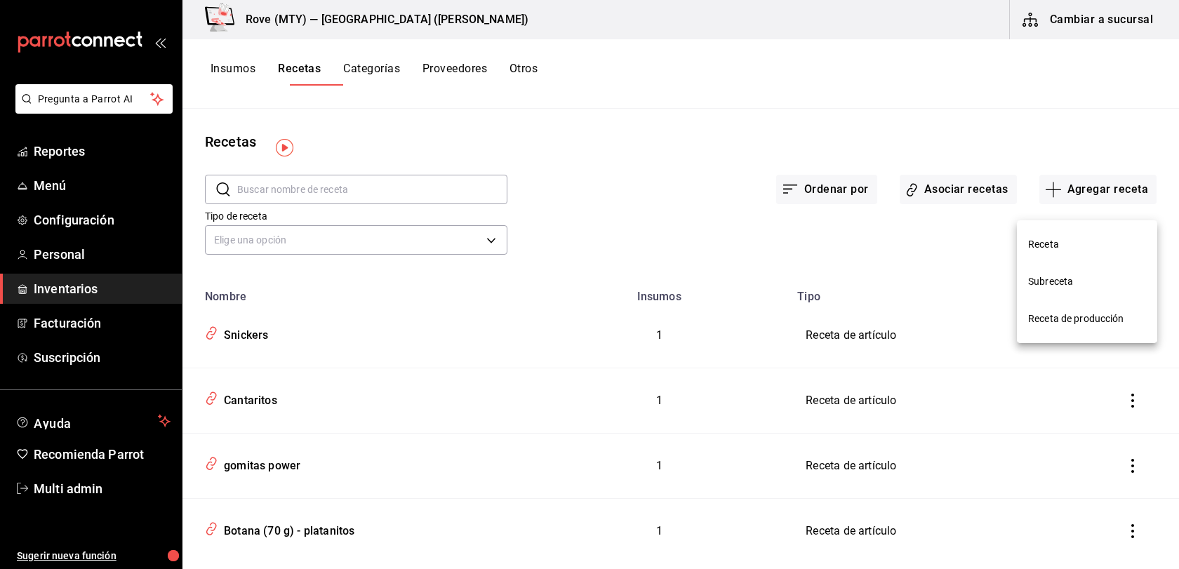
click at [1036, 238] on span "Receta" at bounding box center [1087, 244] width 118 height 15
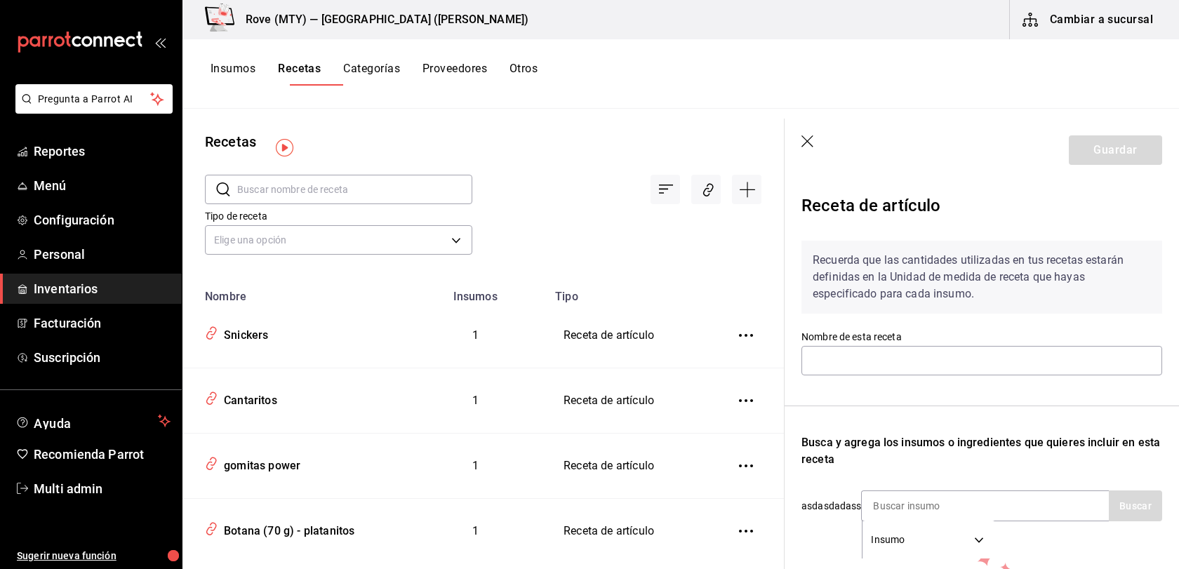
click at [802, 378] on div "Nombre de esta receta" at bounding box center [982, 354] width 361 height 47
click at [802, 376] on input "text" at bounding box center [982, 360] width 361 height 29
type input "MnMs"
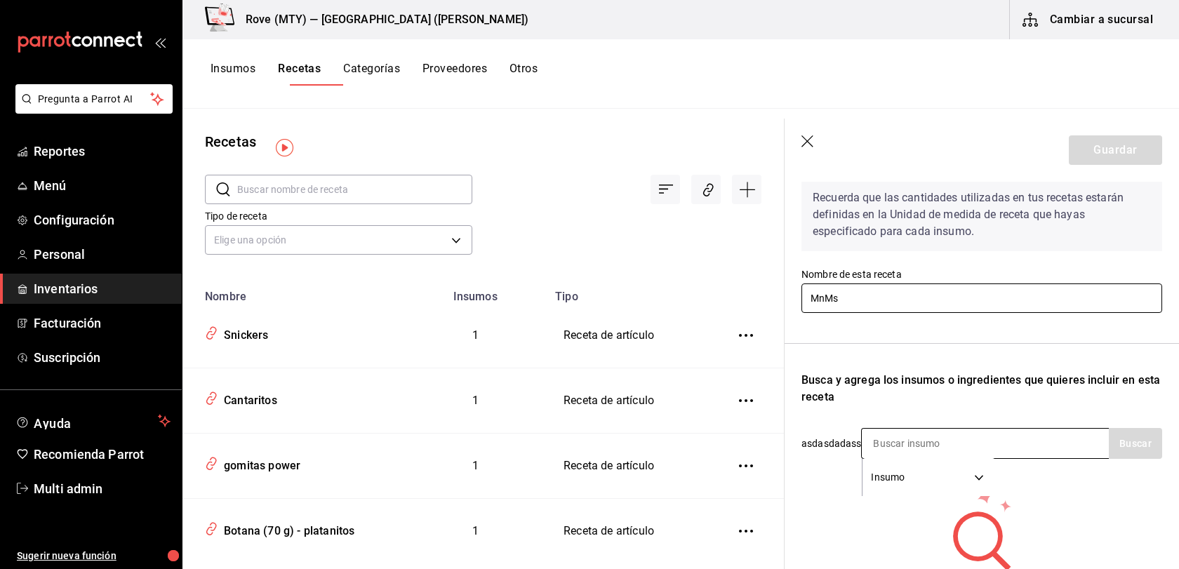
scroll to position [100, 0]
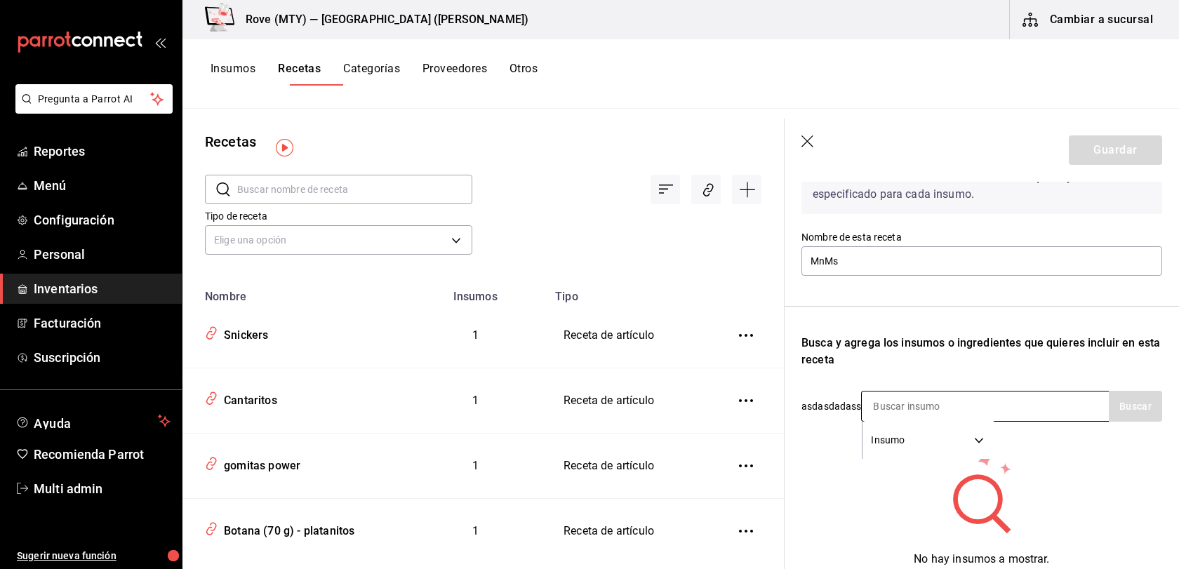
click at [862, 421] on input at bounding box center [932, 406] width 140 height 29
type input "MnMs"
click at [1121, 422] on button "Buscar" at bounding box center [1135, 406] width 53 height 31
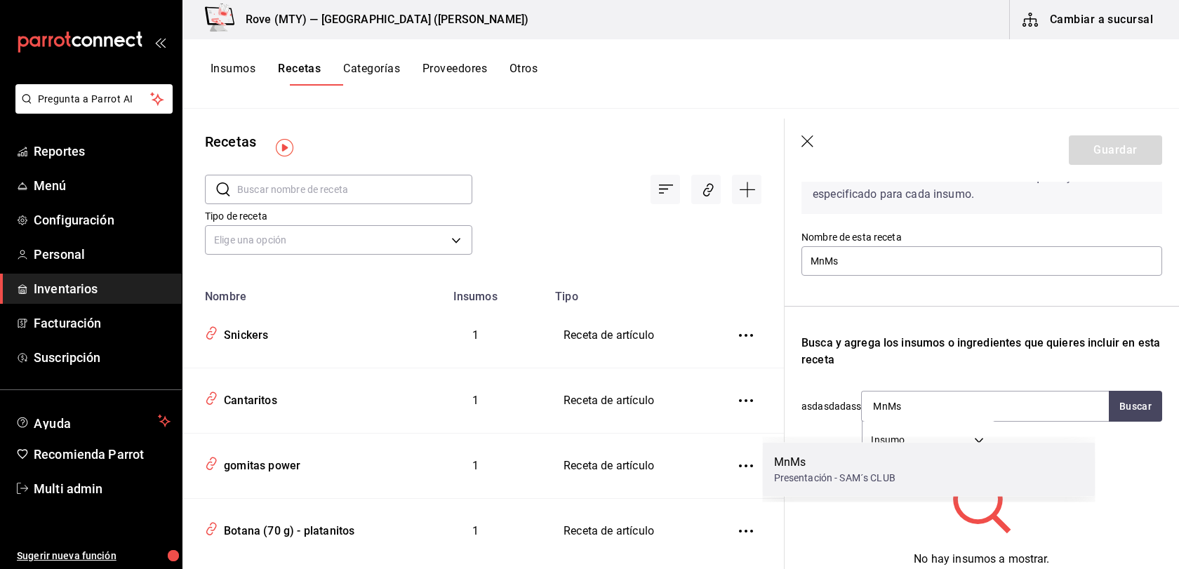
click at [869, 465] on div "MnMs" at bounding box center [834, 462] width 121 height 17
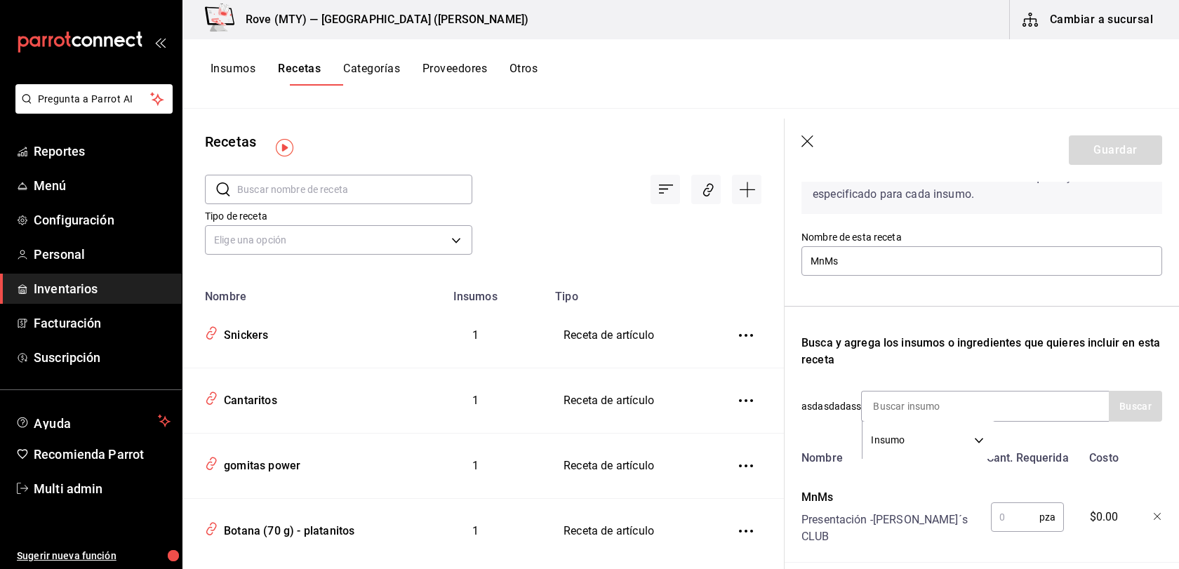
scroll to position [172, 0]
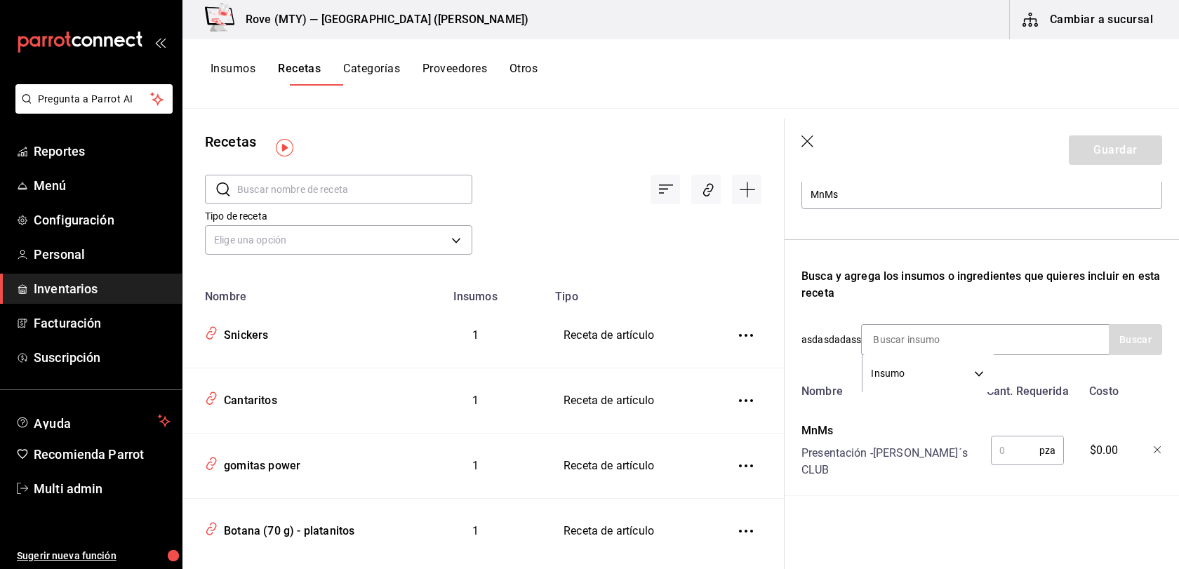
click at [991, 465] on input "text" at bounding box center [1015, 451] width 48 height 28
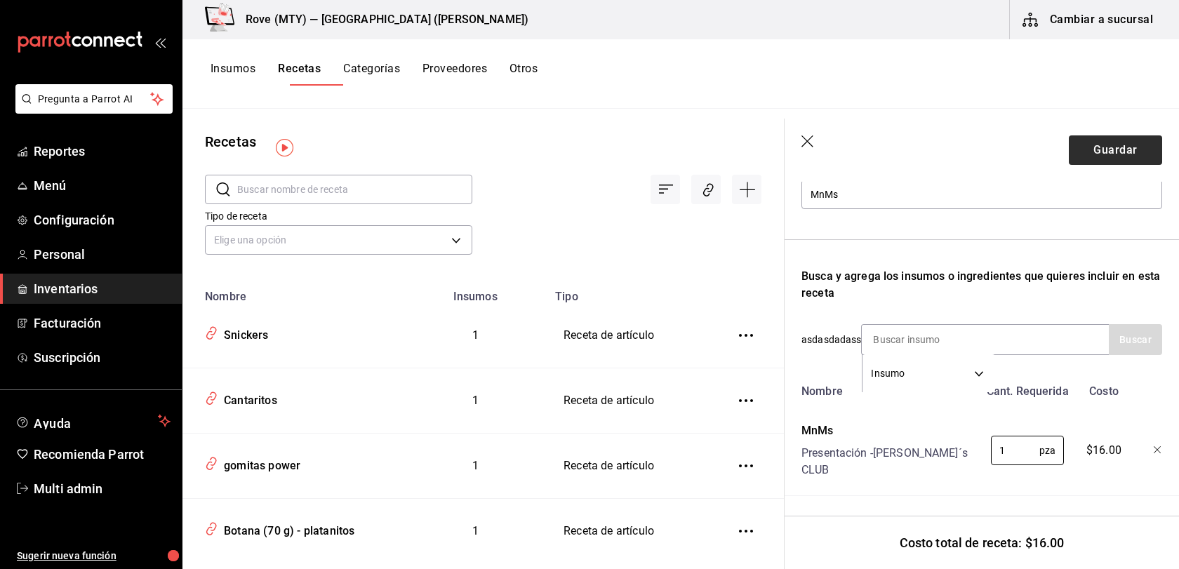
type input "1"
click at [1118, 148] on button "Guardar" at bounding box center [1115, 149] width 93 height 29
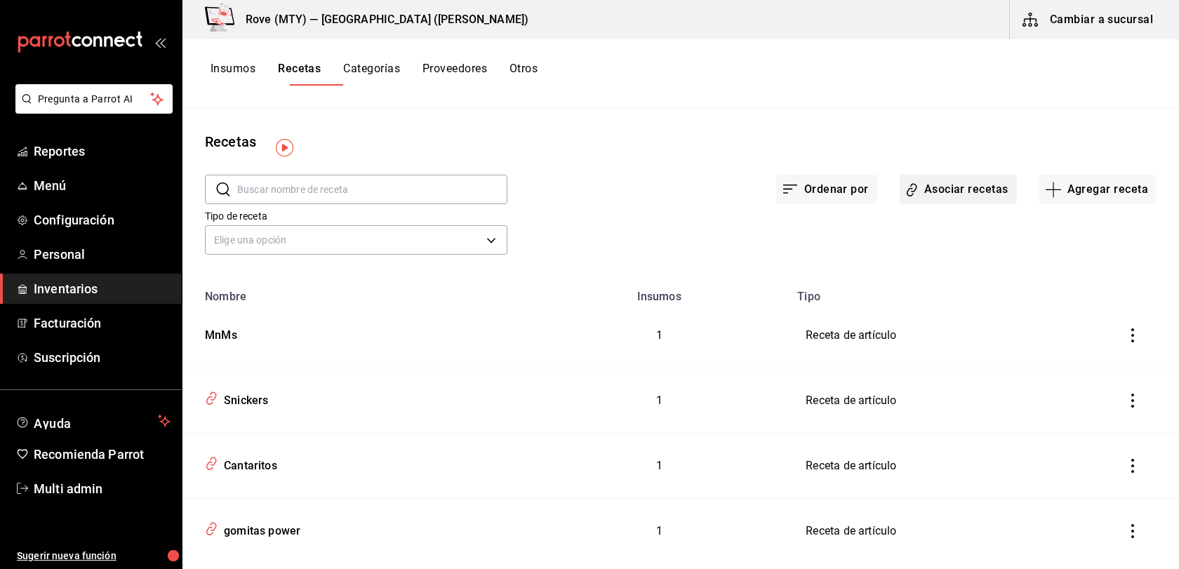
click at [954, 204] on button "Asociar recetas" at bounding box center [958, 189] width 117 height 29
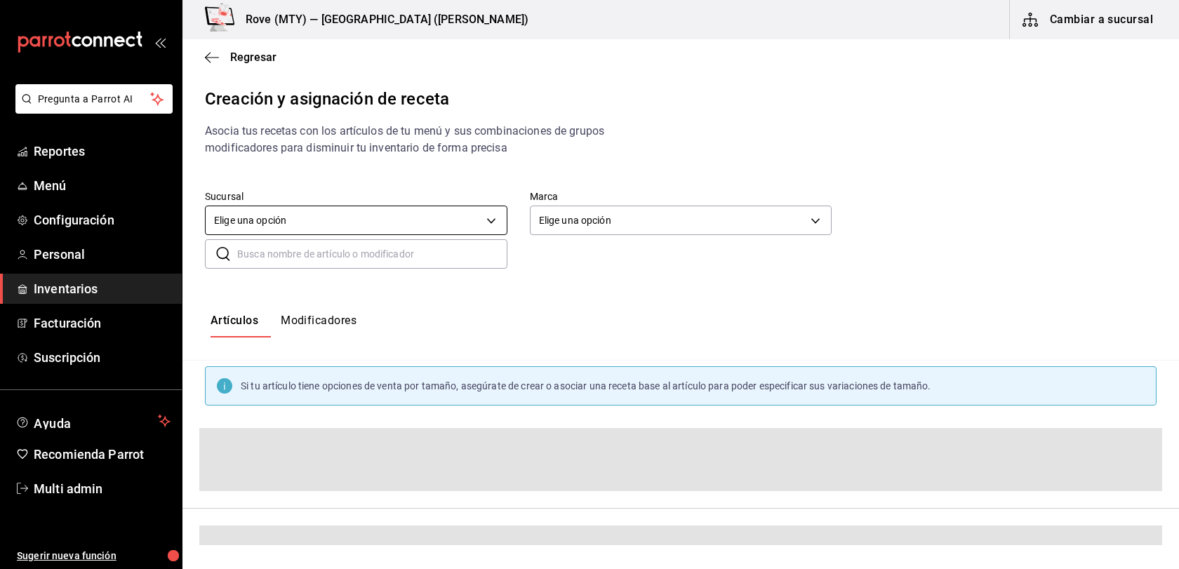
click at [435, 224] on body "Pregunta a Parrot AI Reportes Menú Configuración Personal Inventarios Facturaci…" at bounding box center [589, 272] width 1179 height 545
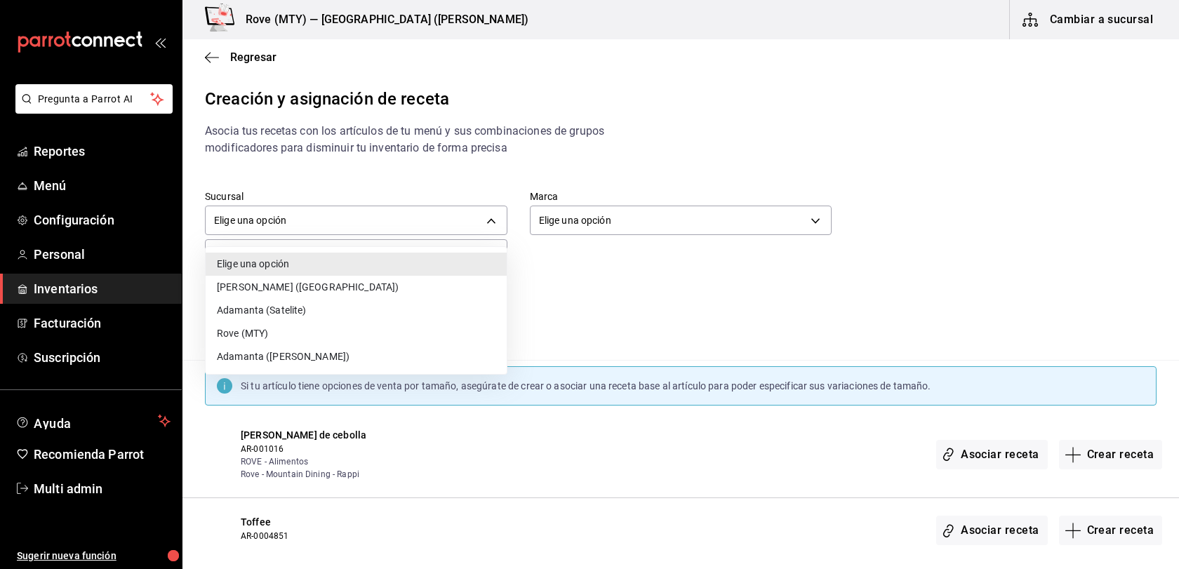
click at [381, 354] on li "Adamanta ([PERSON_NAME])" at bounding box center [356, 356] width 301 height 23
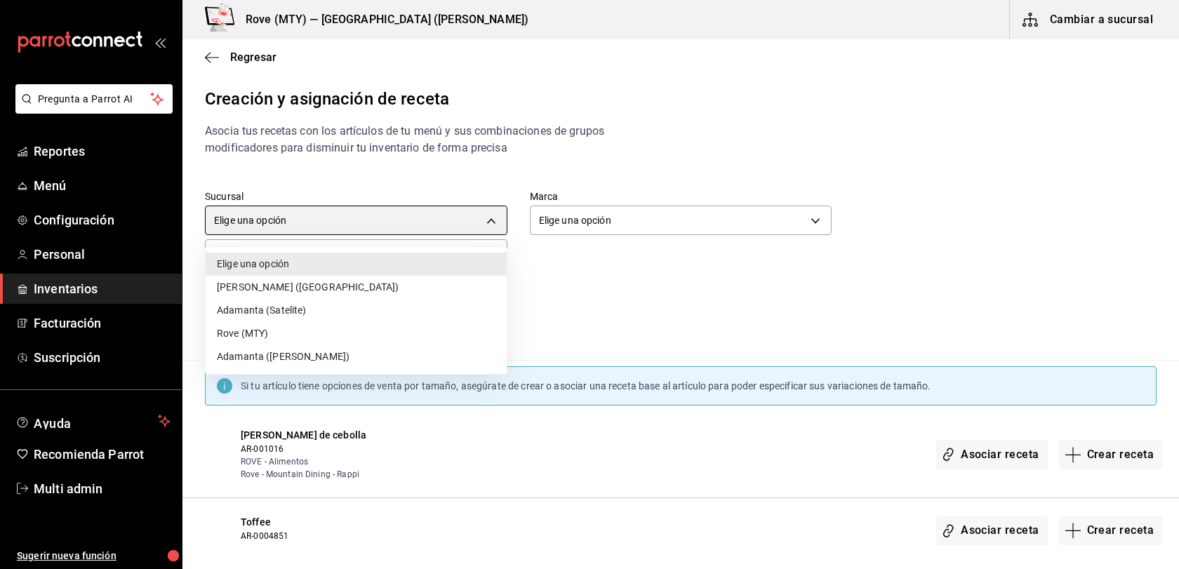
type input "e1395a3f-484e-47b6-bf6c-93abf71eeced"
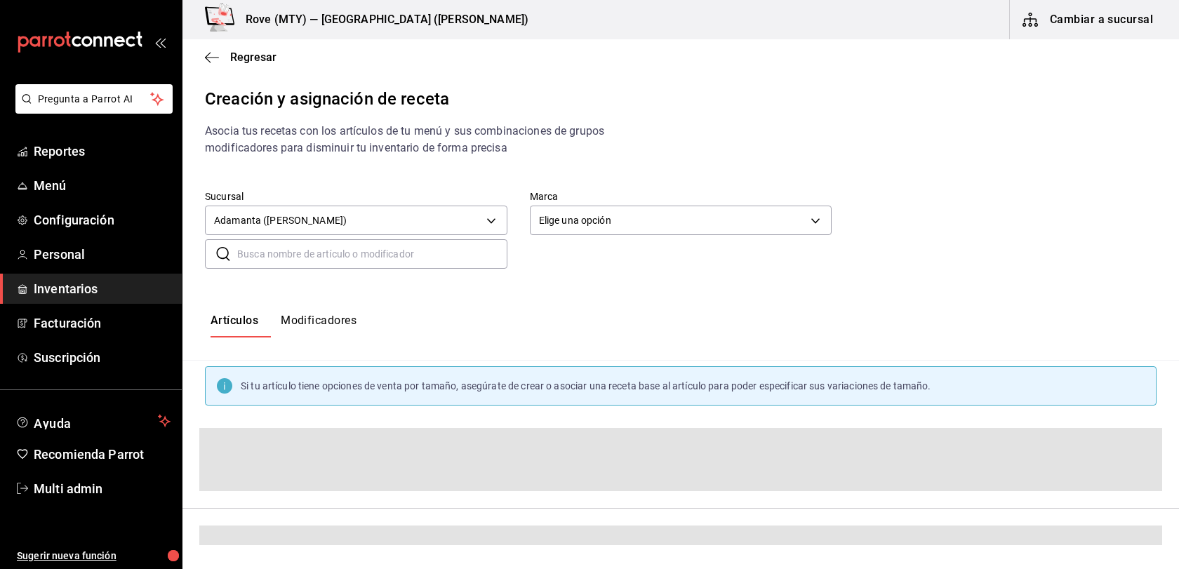
click at [369, 256] on input "text" at bounding box center [372, 254] width 270 height 28
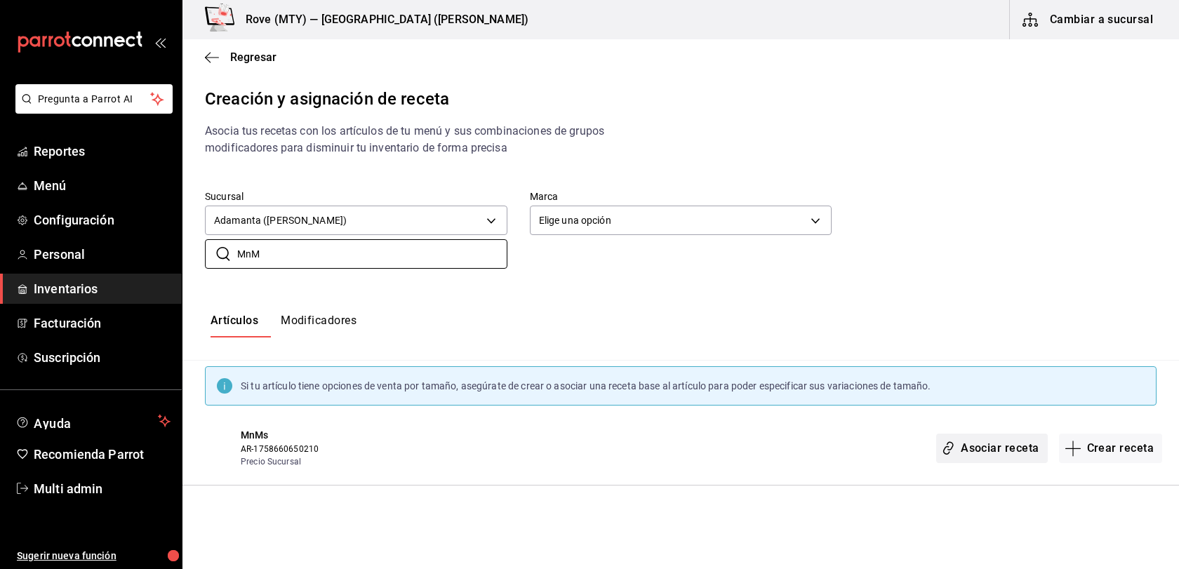
type input "MnM"
click at [979, 448] on button "Asociar receta" at bounding box center [992, 448] width 111 height 29
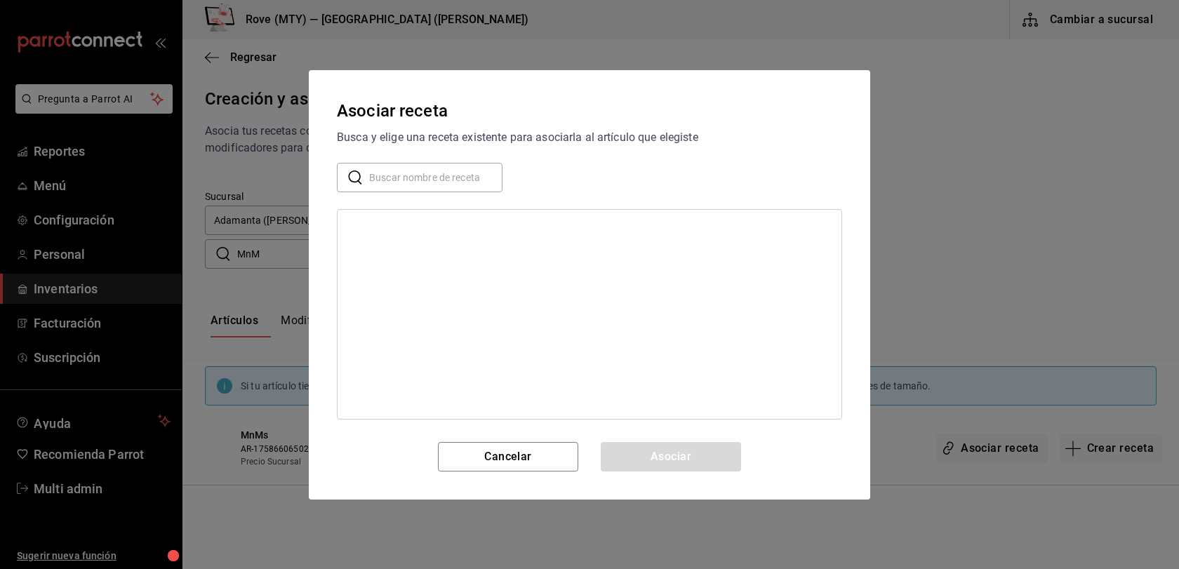
click at [470, 163] on input "text" at bounding box center [435, 177] width 133 height 28
type input "MnM"
click at [429, 216] on div "MnMs" at bounding box center [590, 229] width 504 height 26
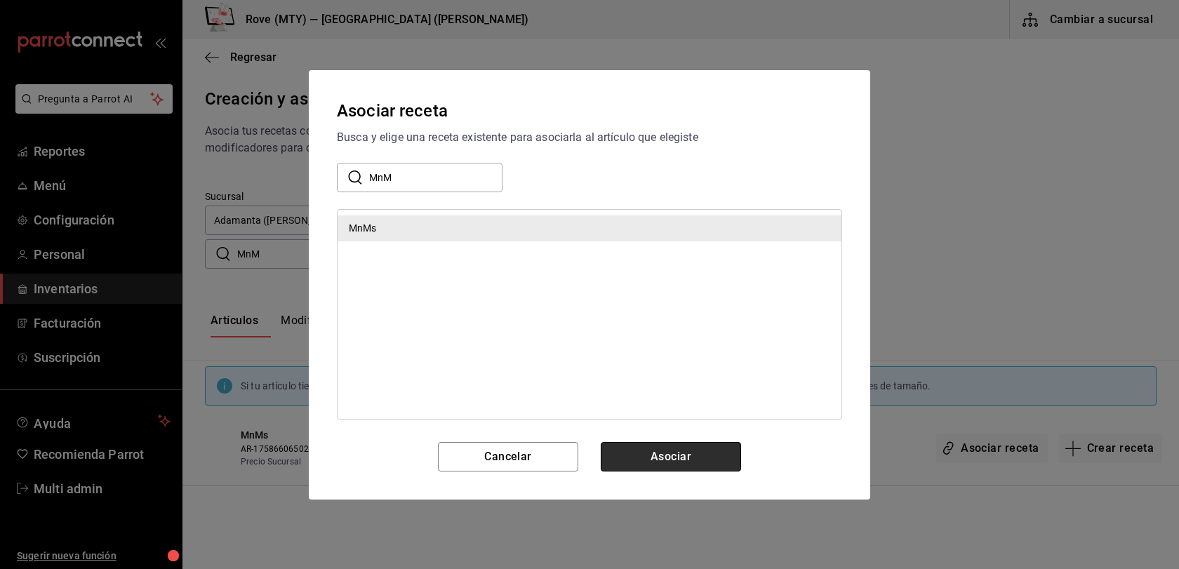
click at [673, 472] on button "Asociar" at bounding box center [671, 456] width 140 height 29
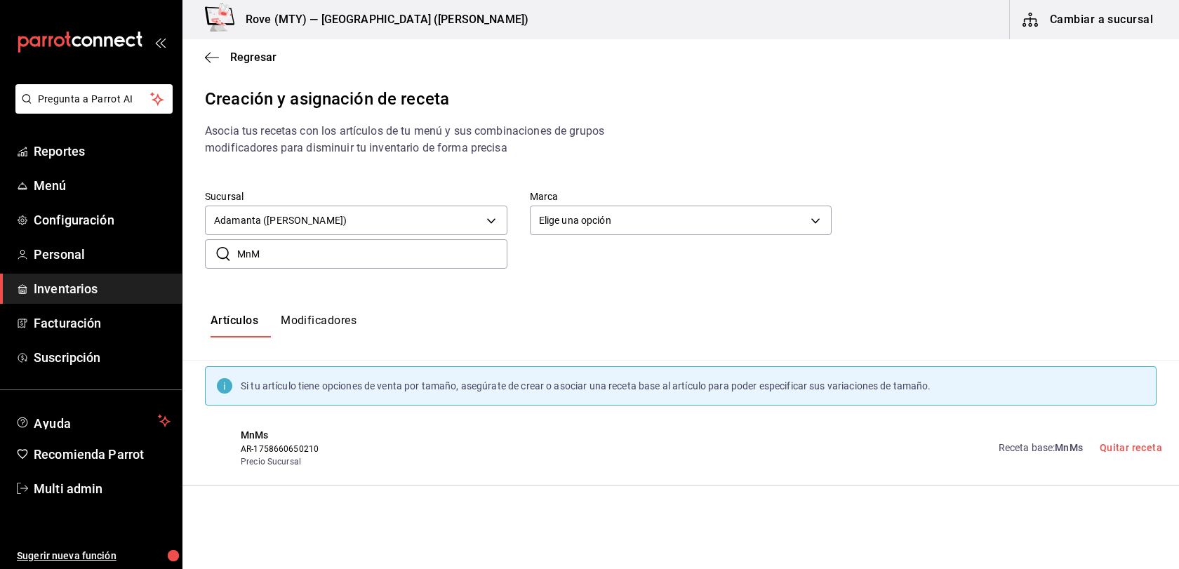
click at [261, 64] on div "Regresar" at bounding box center [681, 57] width 997 height 36
click at [252, 55] on span "Regresar" at bounding box center [253, 57] width 46 height 13
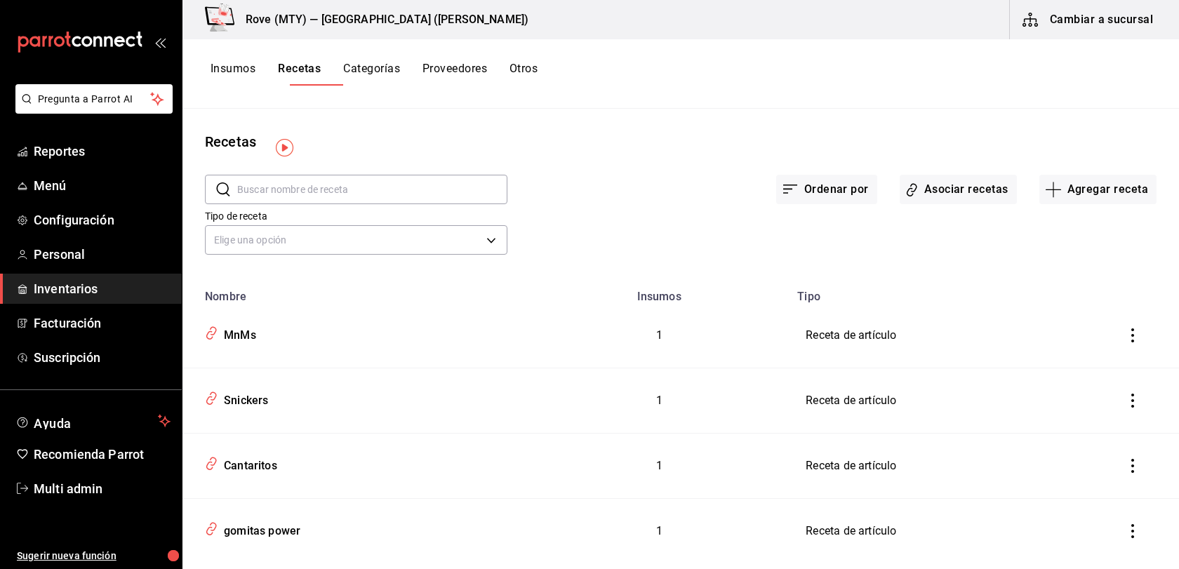
click at [1074, 20] on button "Cambiar a sucursal" at bounding box center [1089, 19] width 158 height 39
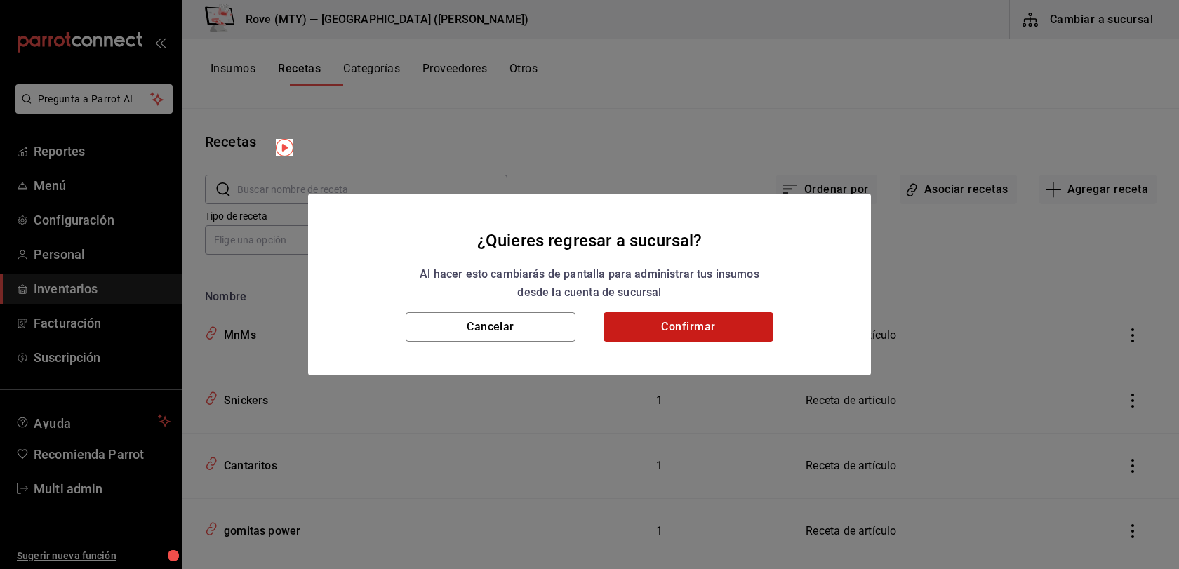
click at [670, 331] on button "Confirmar" at bounding box center [689, 326] width 170 height 29
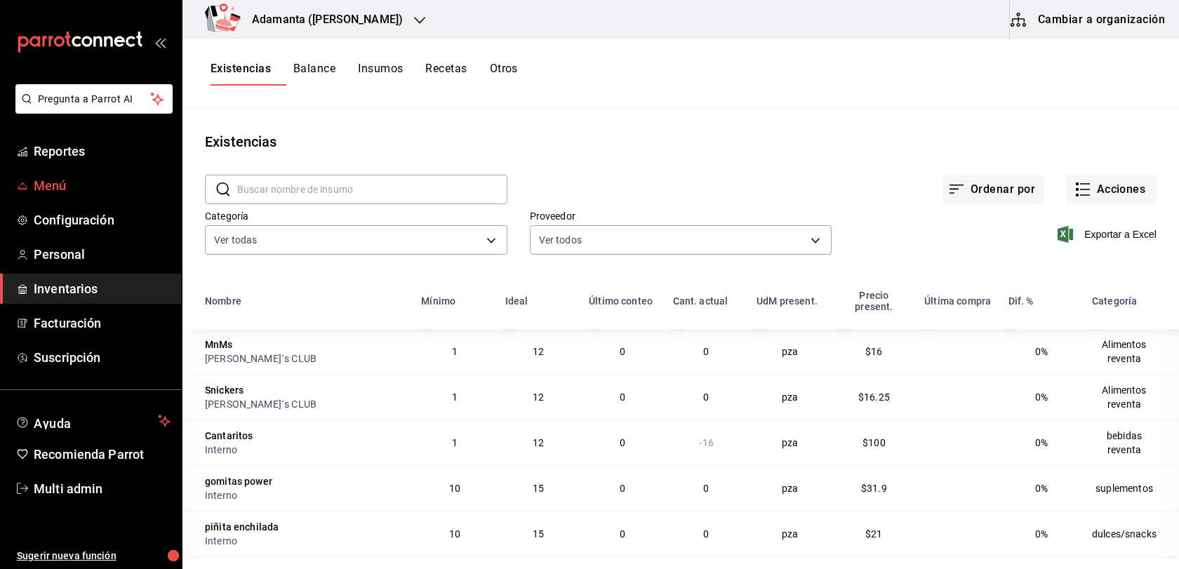
click at [97, 195] on span "Menú" at bounding box center [102, 185] width 137 height 19
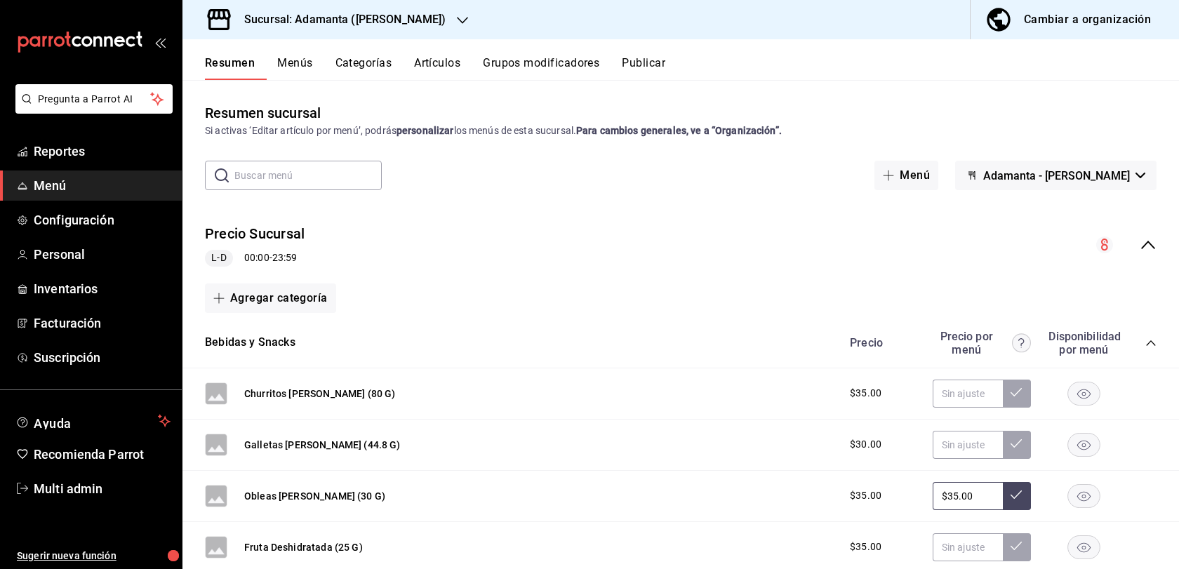
click at [334, 190] on input "text" at bounding box center [307, 175] width 147 height 28
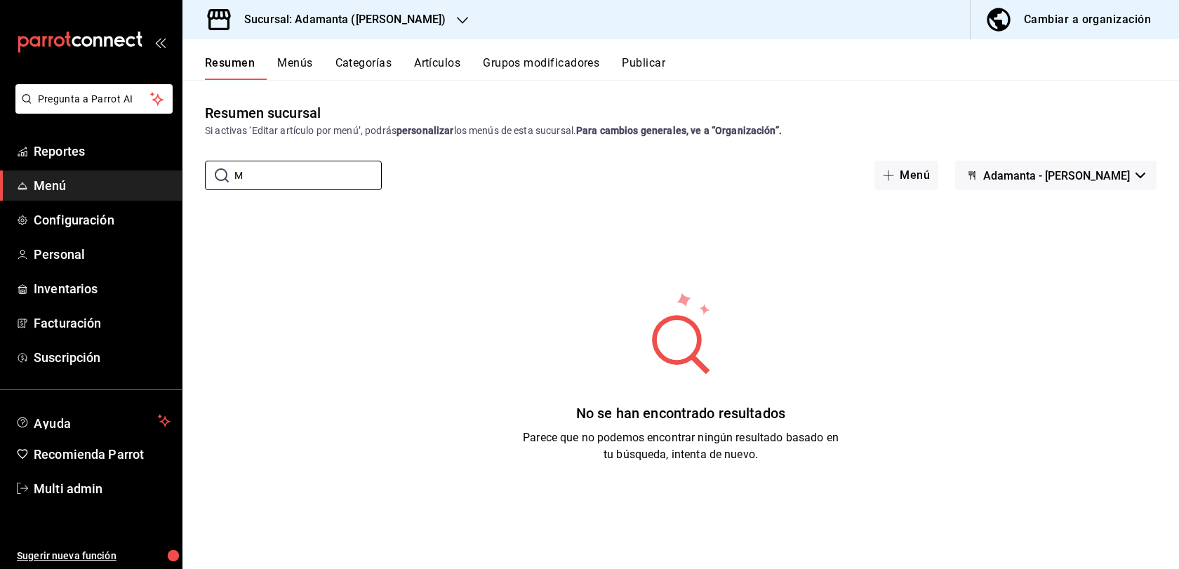
type input "M"
click at [461, 80] on button "Artículos" at bounding box center [437, 68] width 46 height 24
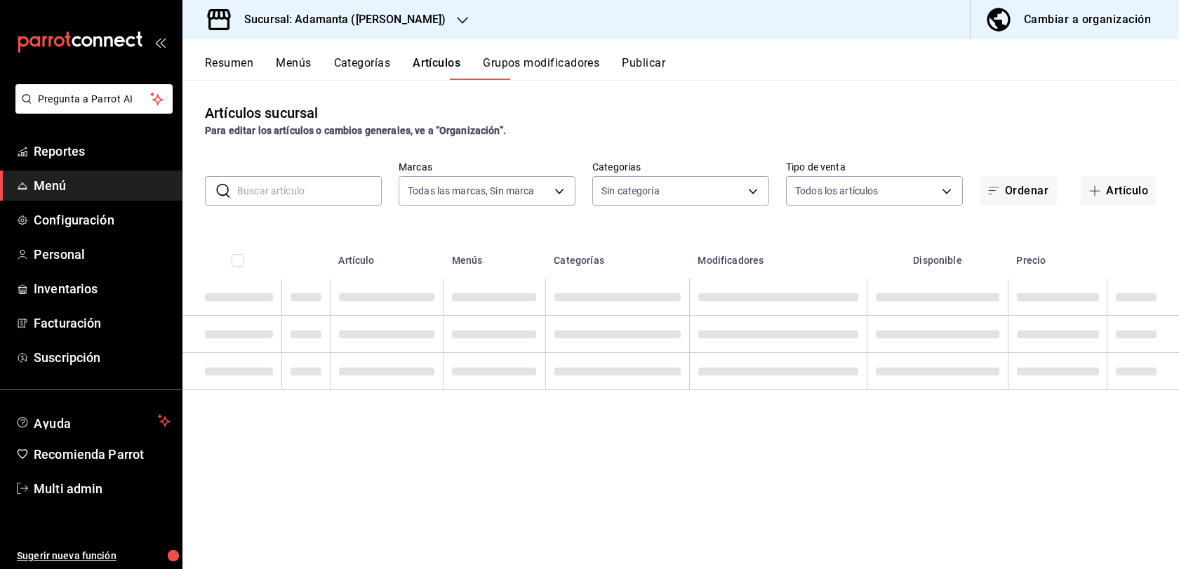
click at [302, 205] on input "text" at bounding box center [309, 191] width 145 height 28
type input "bdd8ec42-8da3-4e6f-9125-501d28ca5729"
type input "708f487f-c3a7-4658-9402-c981e73532cd,b366a00c-beec-4c50-939f-a5462e399c2e,53e60…"
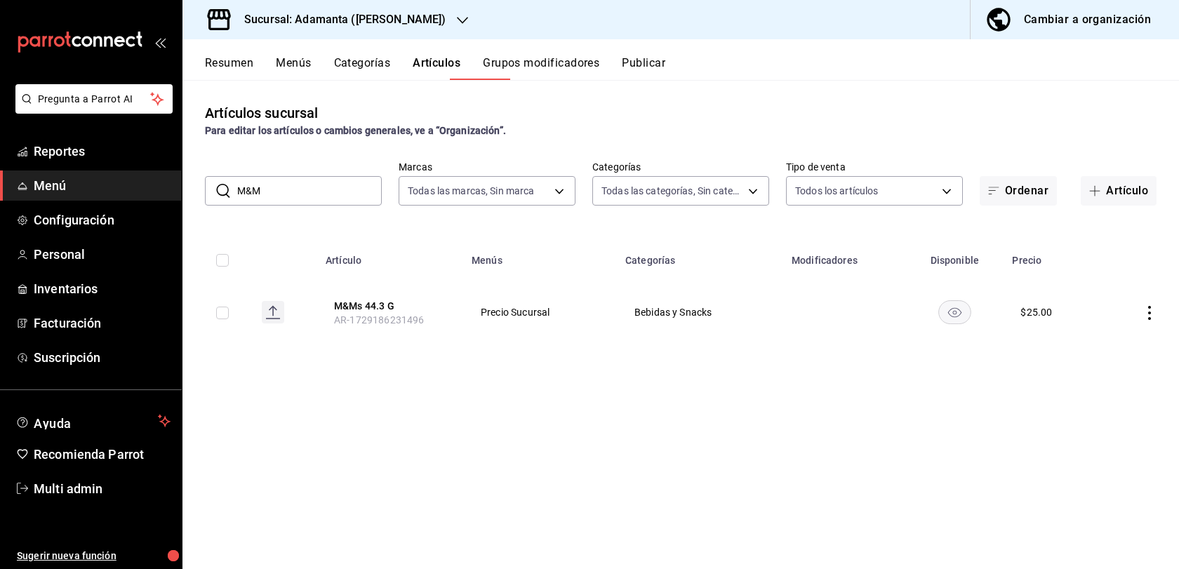
click at [962, 318] on icon "availability-product" at bounding box center [954, 313] width 13 height 10
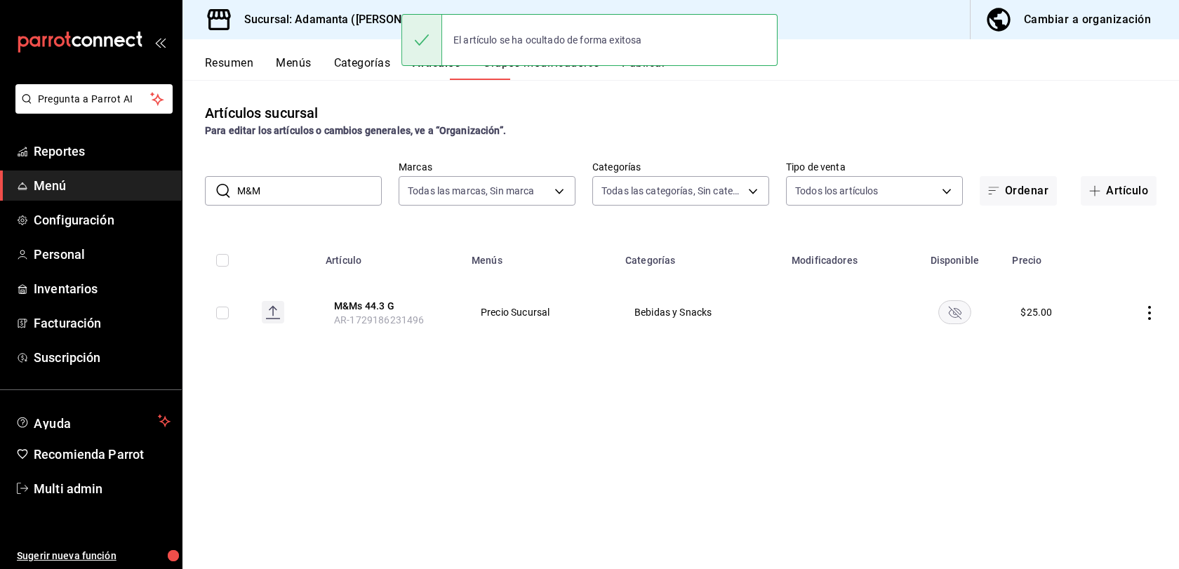
click at [284, 205] on input "M&M" at bounding box center [309, 191] width 145 height 28
type input "M"
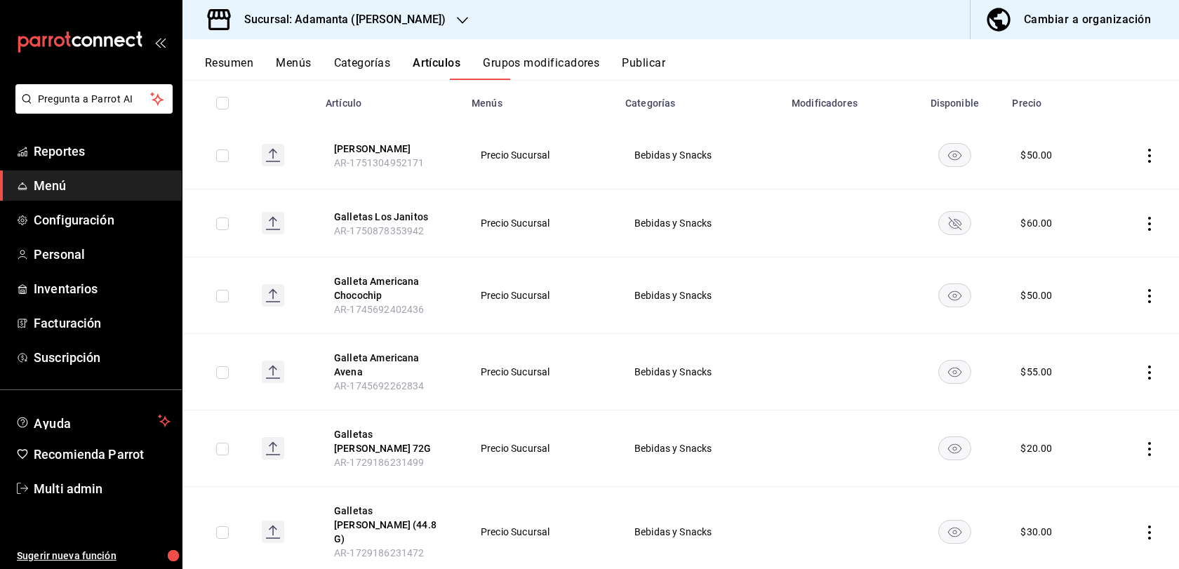
scroll to position [194, 0]
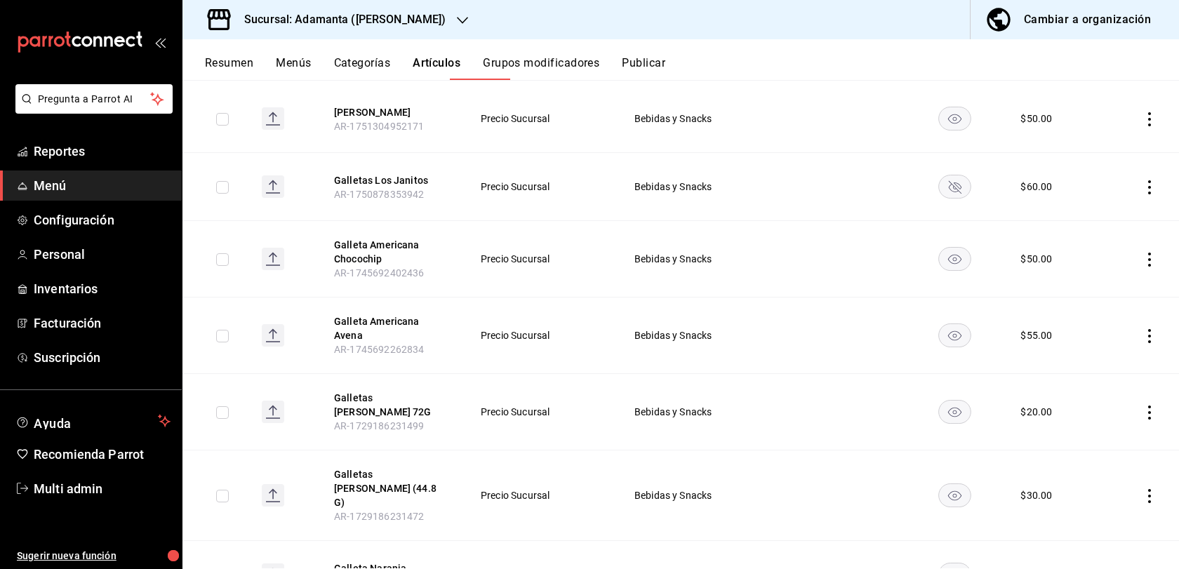
type input "galleta"
click at [971, 270] on rect "availability-product" at bounding box center [955, 258] width 32 height 23
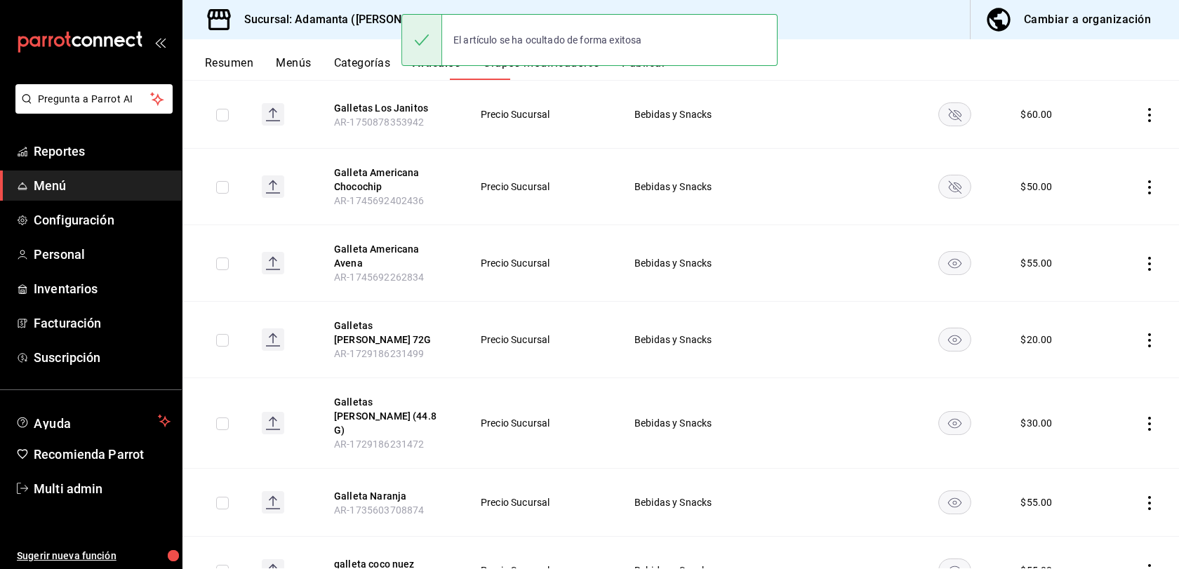
scroll to position [277, 0]
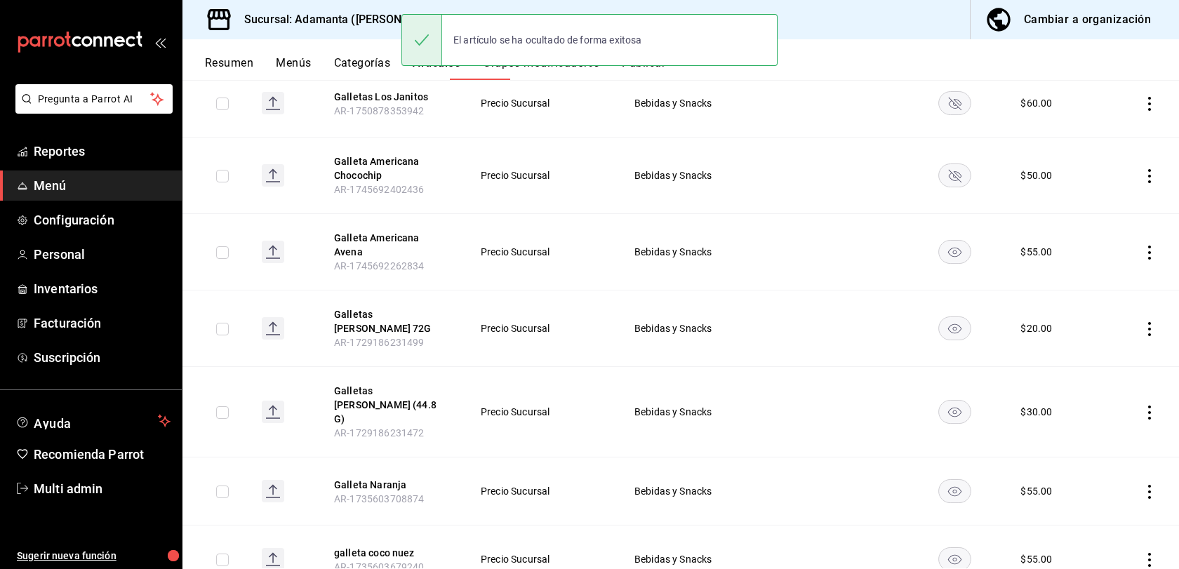
click at [968, 340] on rect "availability-product" at bounding box center [955, 328] width 32 height 23
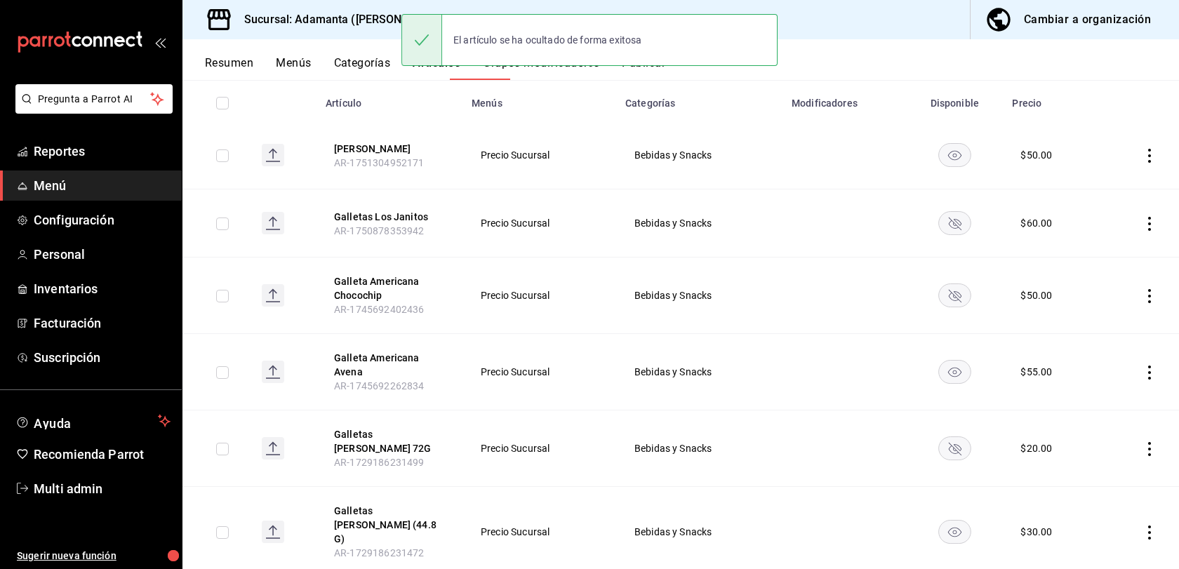
scroll to position [0, 0]
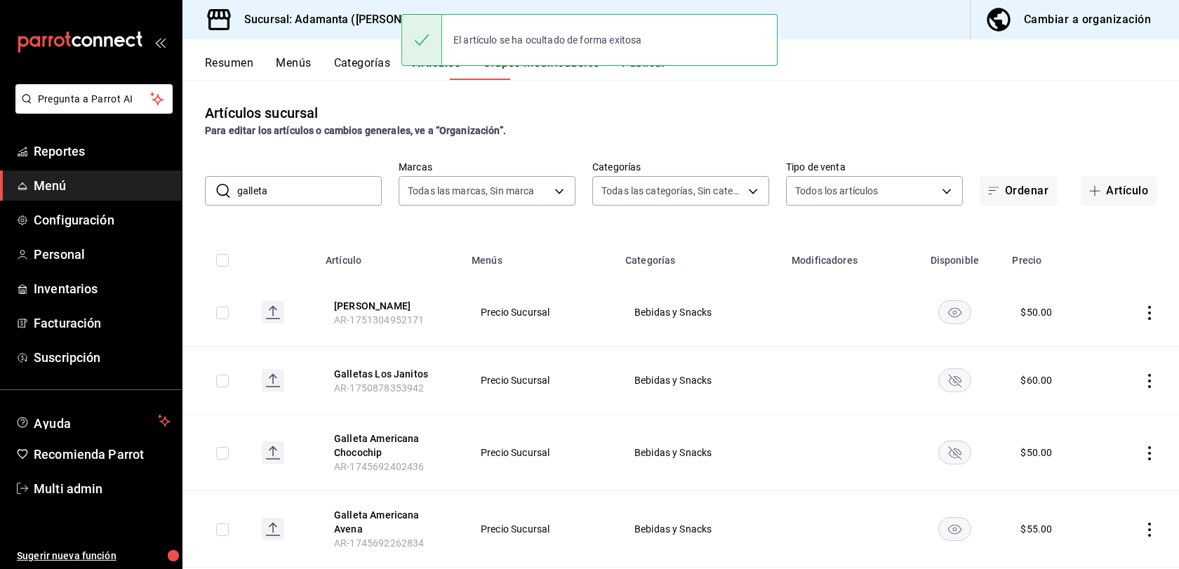
click at [297, 205] on input "galleta" at bounding box center [309, 191] width 145 height 28
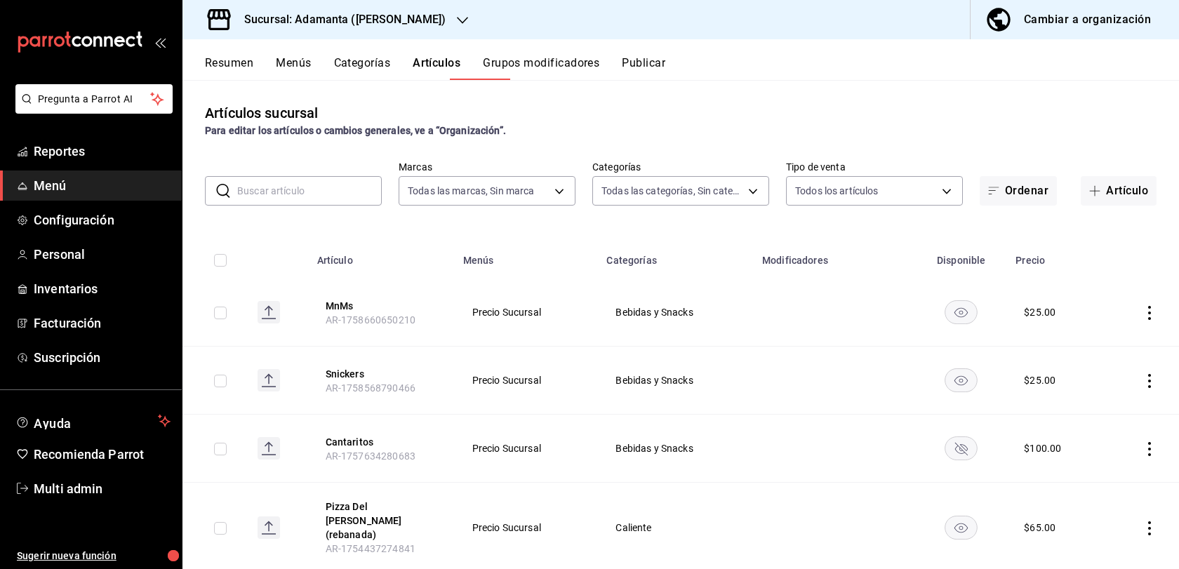
click at [311, 80] on button "Menús" at bounding box center [293, 68] width 35 height 24
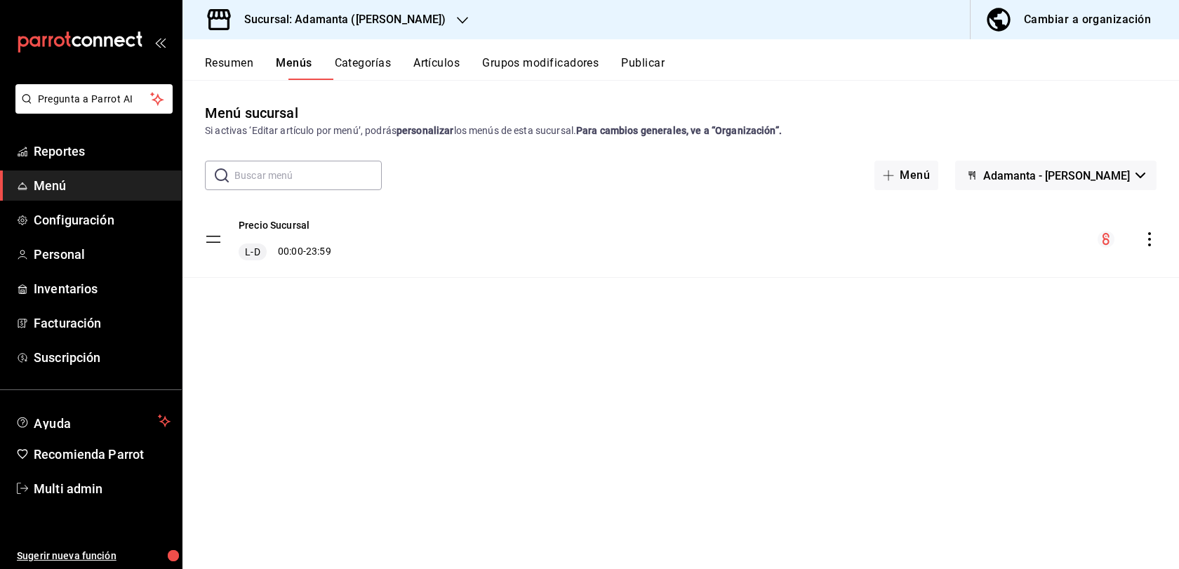
click at [1137, 178] on icon "button" at bounding box center [1141, 176] width 10 height 6
click at [1059, 146] on div at bounding box center [589, 284] width 1179 height 569
click at [1149, 277] on div "Precio Sucursal L-D 00:00 - 23:59" at bounding box center [681, 239] width 997 height 76
click at [1143, 246] on icon "actions" at bounding box center [1150, 239] width 14 height 14
click at [1141, 282] on div at bounding box center [589, 284] width 1179 height 569
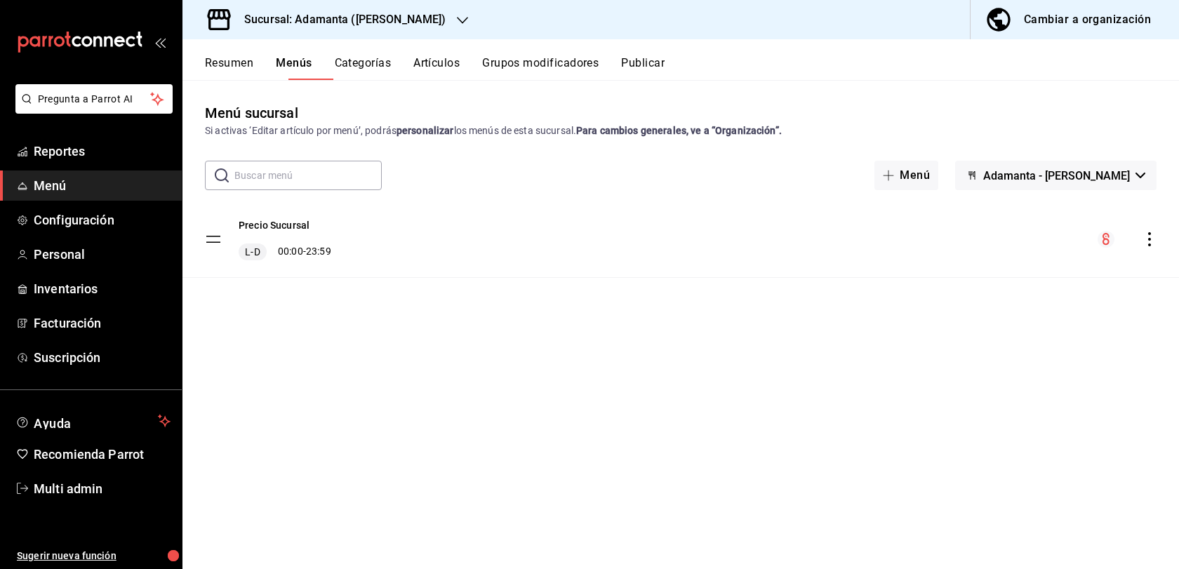
click at [665, 80] on button "Publicar" at bounding box center [643, 68] width 44 height 24
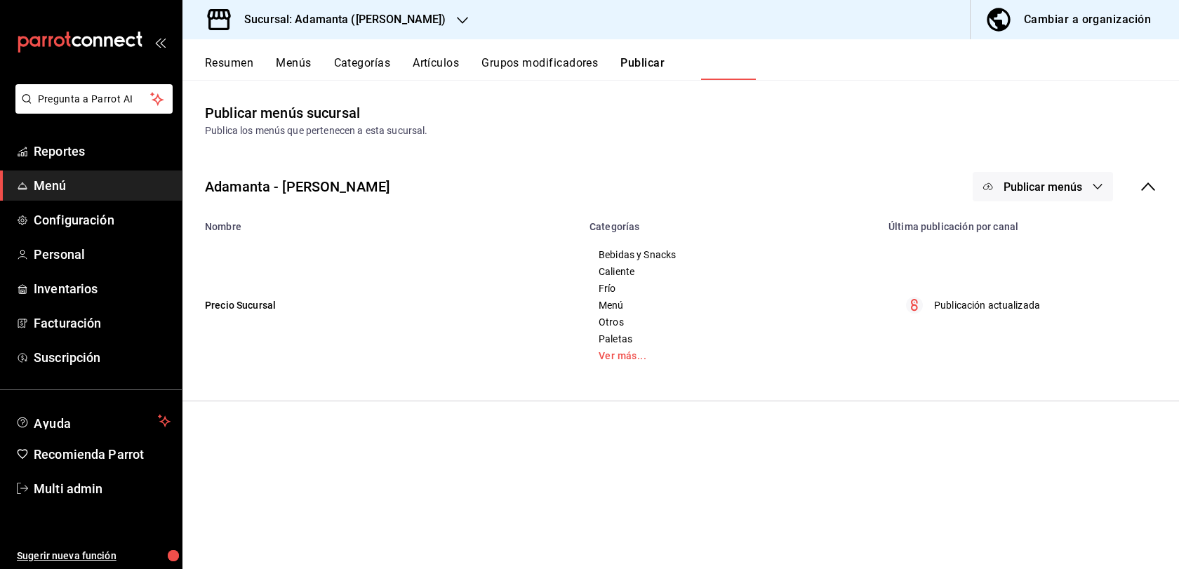
click at [1073, 201] on button "Publicar menús" at bounding box center [1043, 186] width 140 height 29
click at [1016, 279] on li "Punto de venta" at bounding box center [1020, 271] width 129 height 39
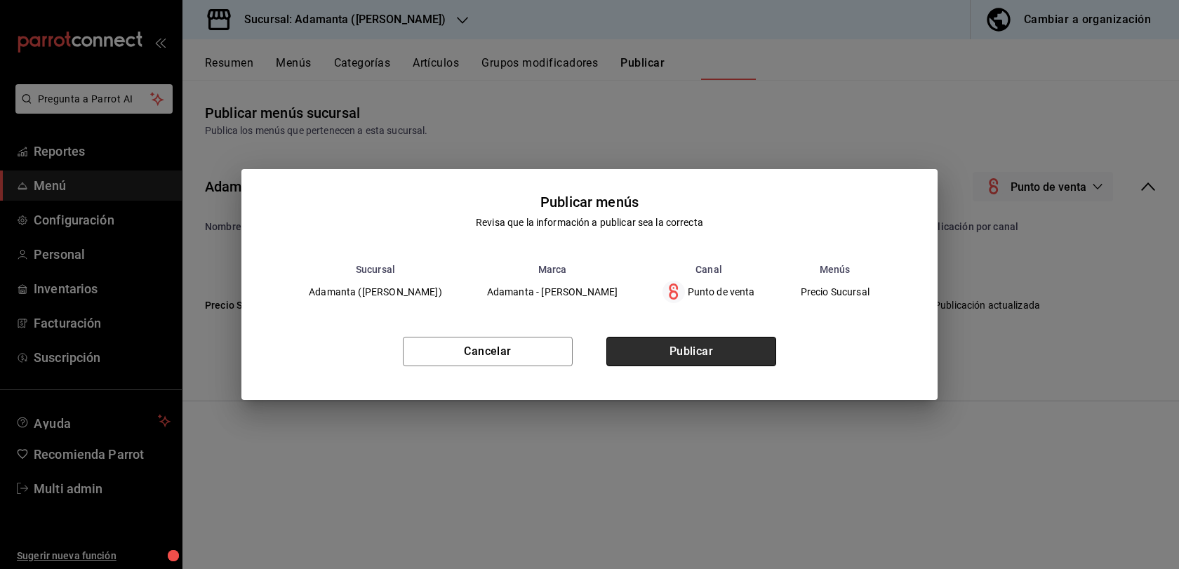
click at [701, 357] on button "Publicar" at bounding box center [692, 351] width 170 height 29
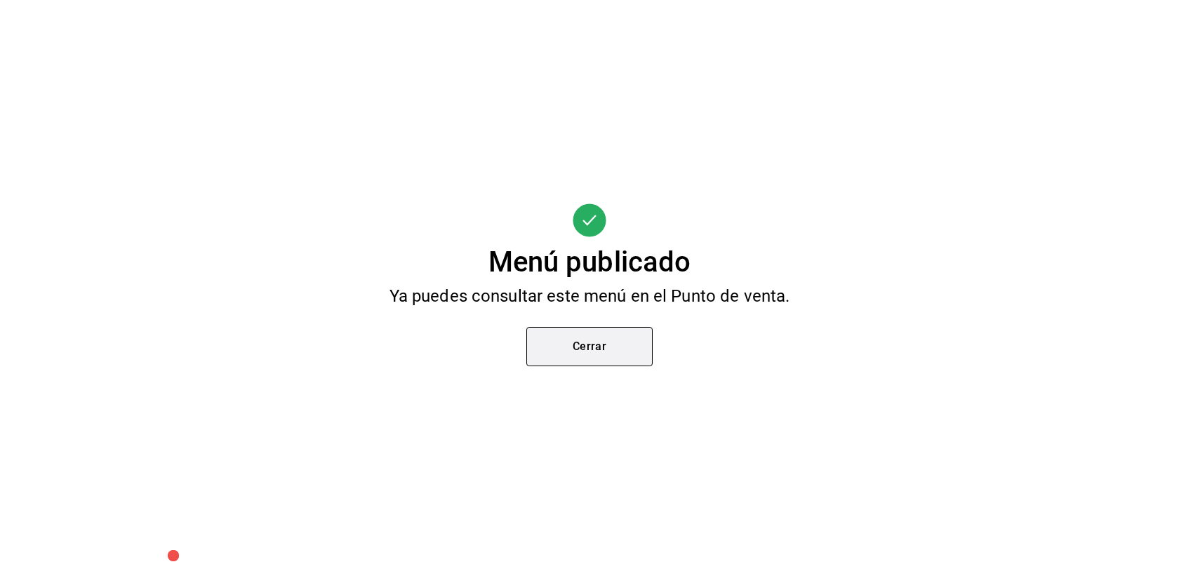
click at [588, 355] on button "Cerrar" at bounding box center [590, 346] width 126 height 39
